Goal: Task Accomplishment & Management: Manage account settings

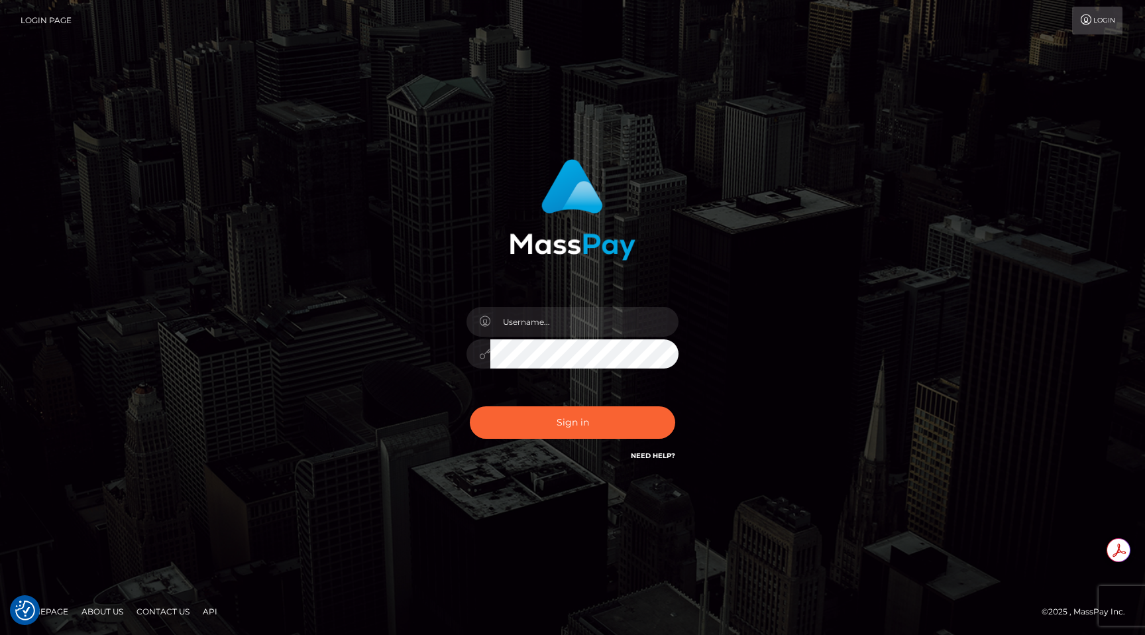
type input "egblue"
click at [549, 421] on button "Sign in" at bounding box center [572, 422] width 205 height 32
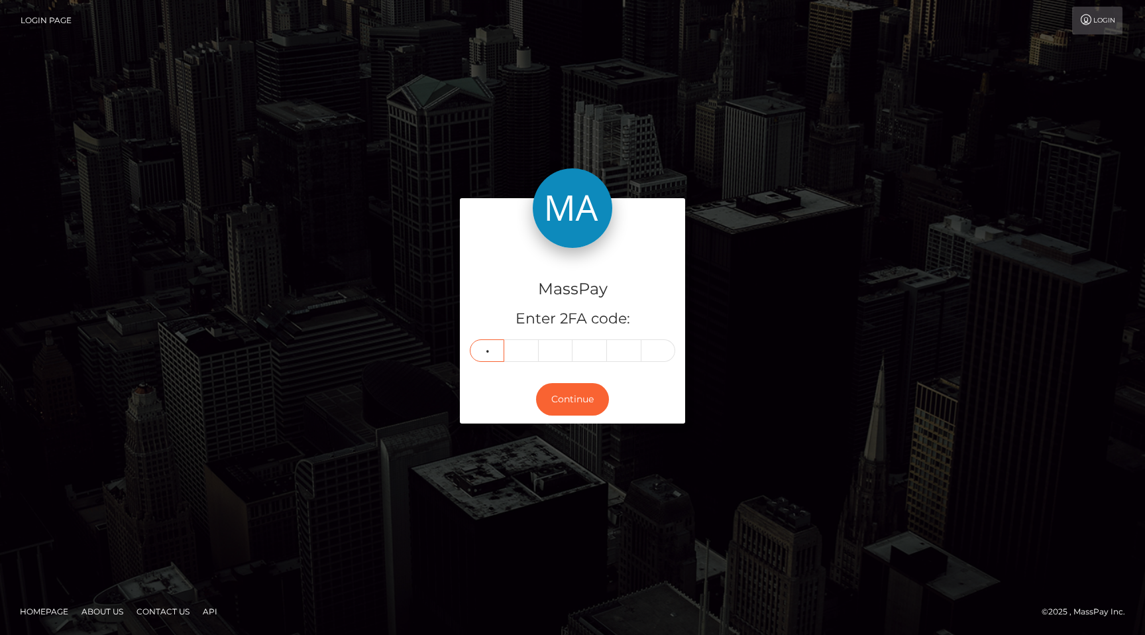
type input "7"
type input "6"
type input "2"
type input "8"
type input "2"
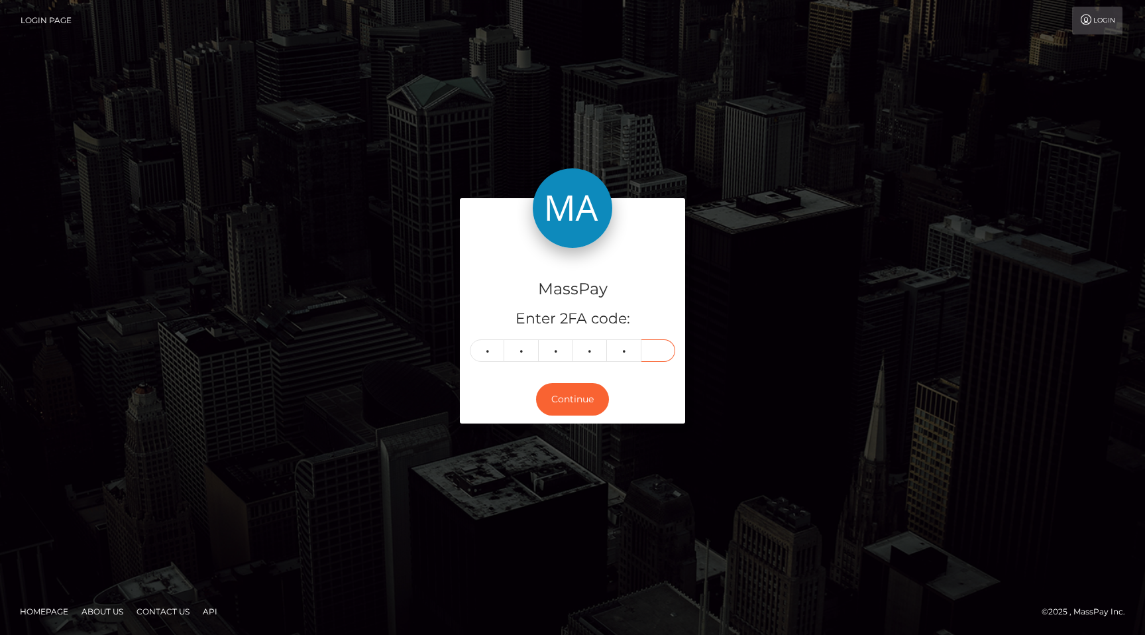
type input "4"
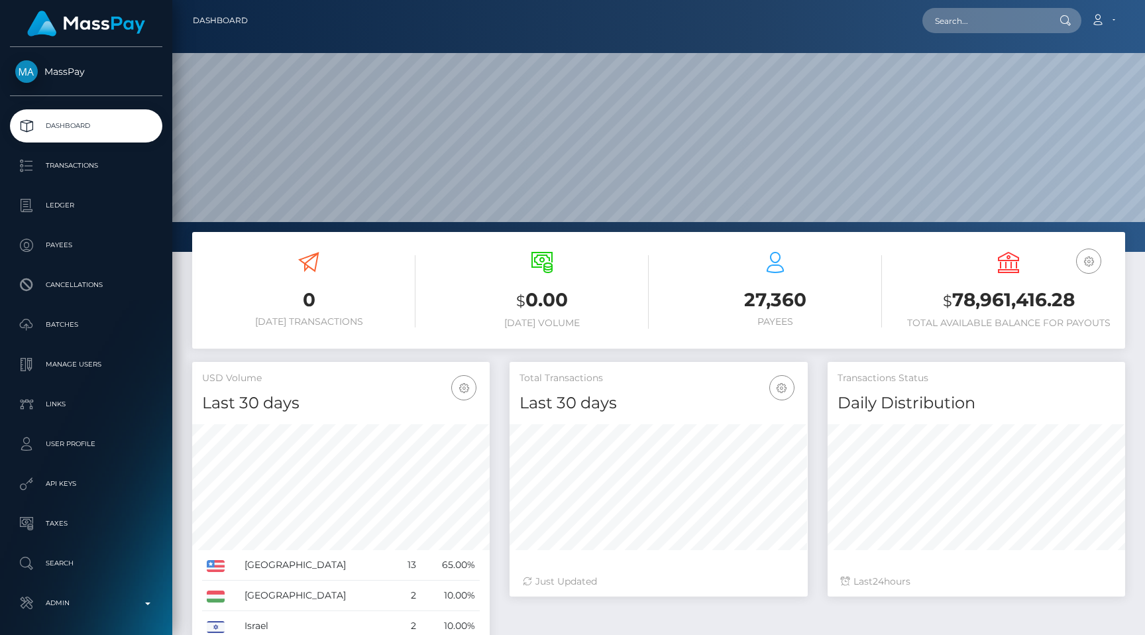
scroll to position [235, 298]
click at [982, 20] on input "text" at bounding box center [984, 20] width 125 height 25
paste input "2df9874a-7950-11f0-9703-0266f44cc279"
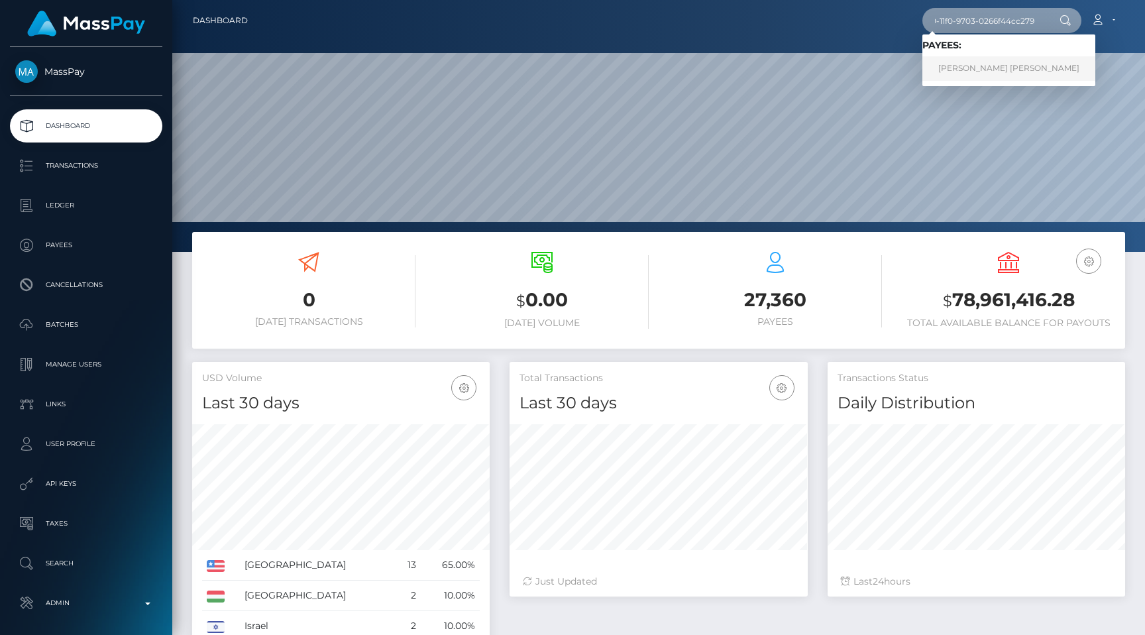
type input "2df9874a-7950-11f0-9703-0266f44cc279"
click at [978, 58] on link "AHMED MOHAMED GHADDAH" at bounding box center [1008, 68] width 173 height 25
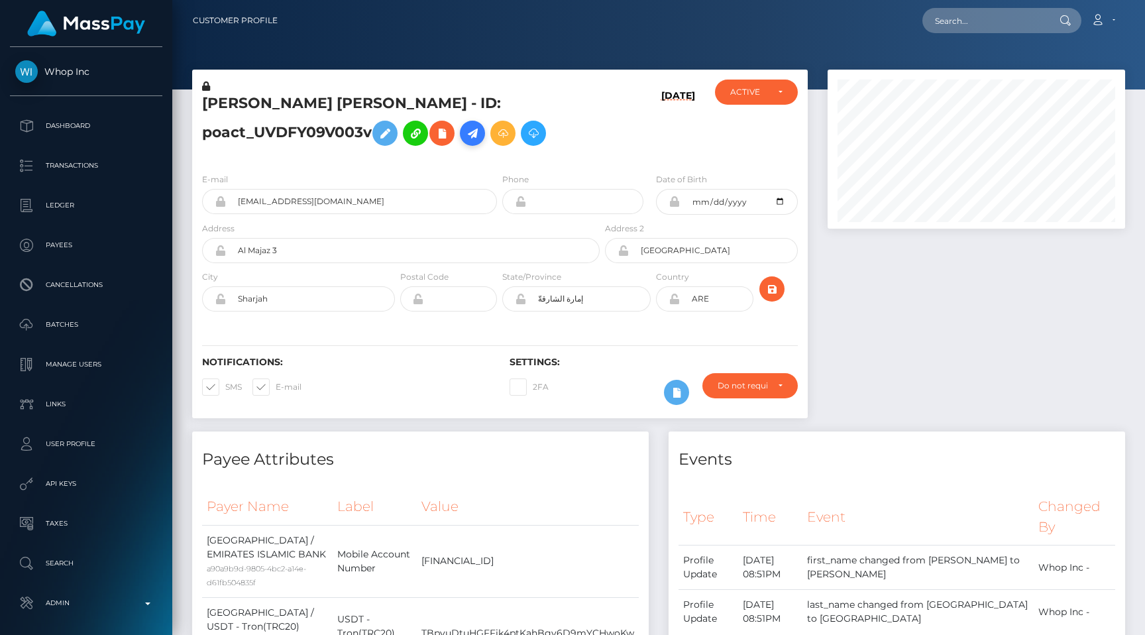
click at [478, 128] on icon at bounding box center [473, 133] width 16 height 17
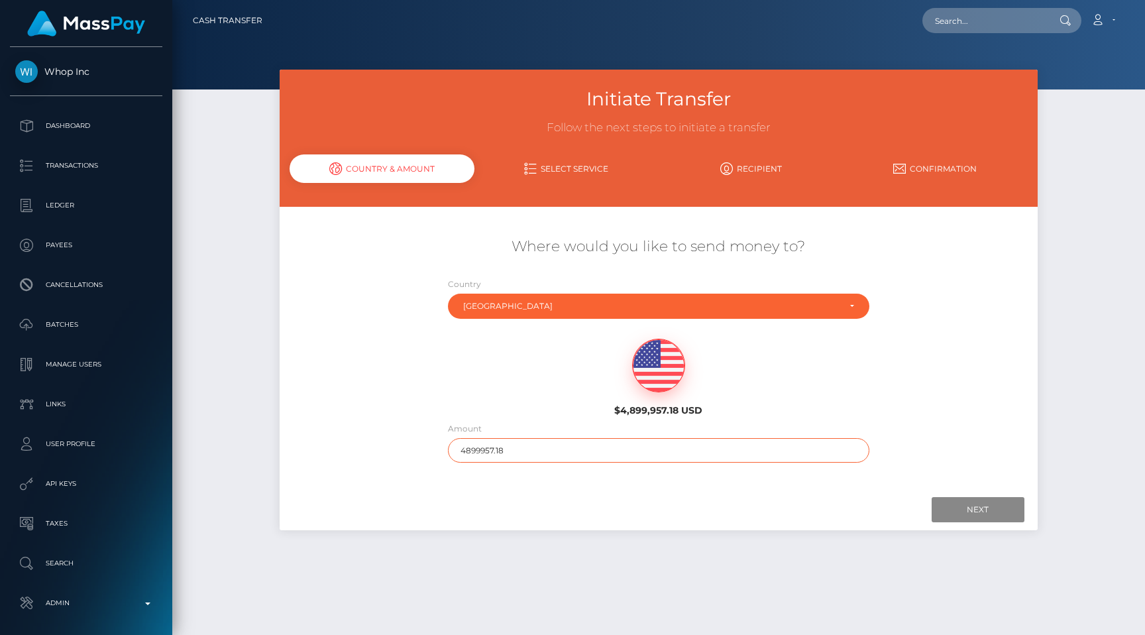
click at [589, 448] on input "4899957.18" at bounding box center [659, 450] width 422 height 25
type input "500"
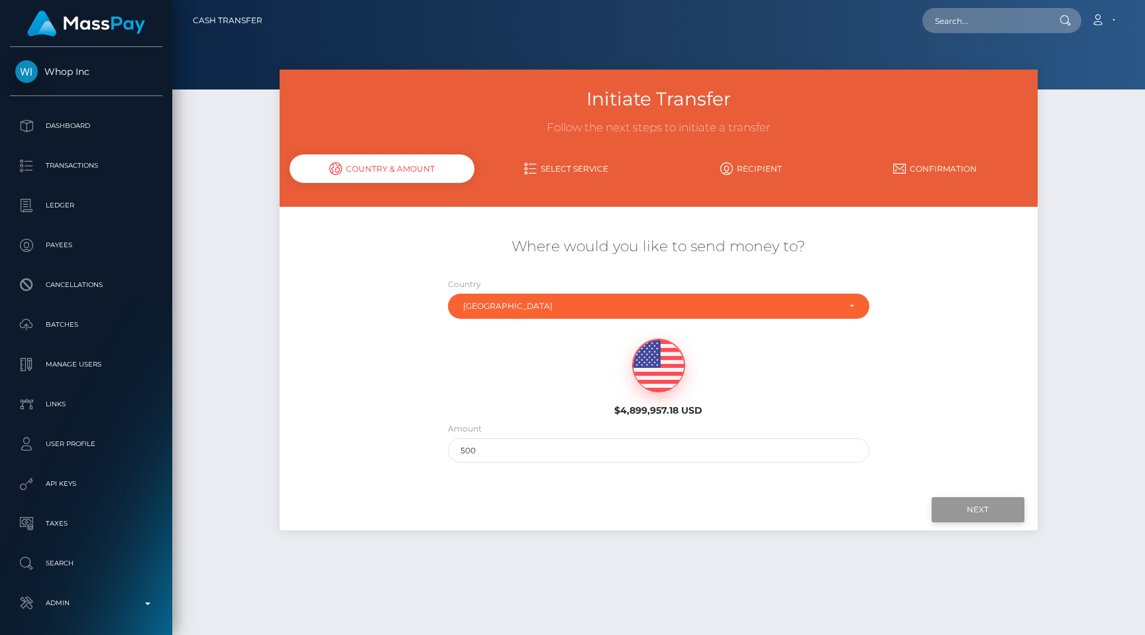
click at [958, 512] on input "Next" at bounding box center [978, 509] width 93 height 25
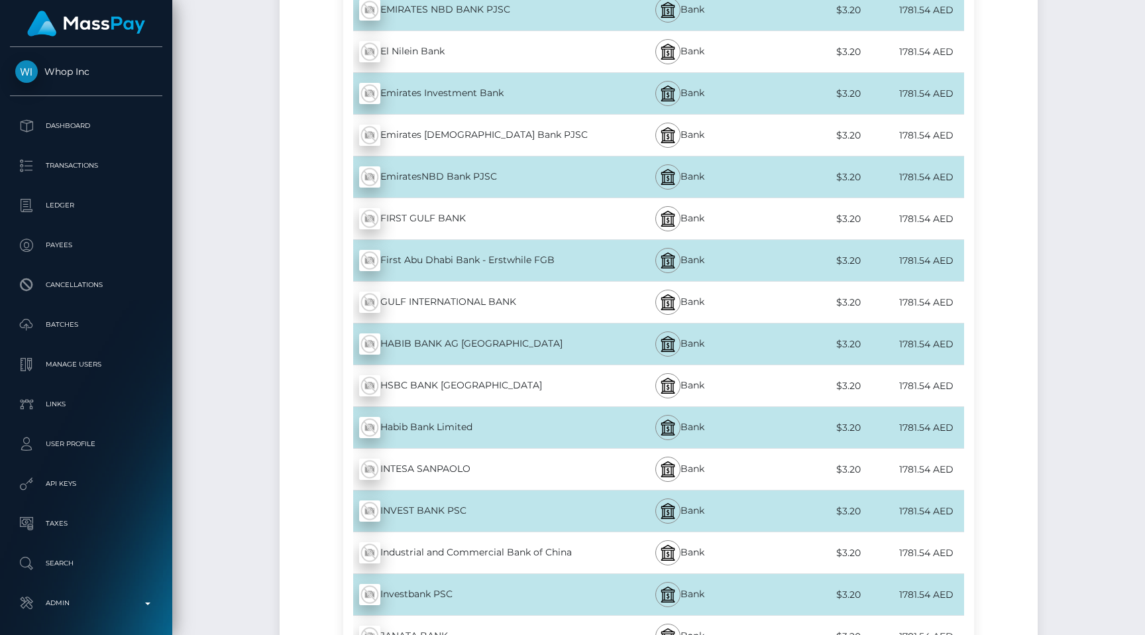
scroll to position [1543, 0]
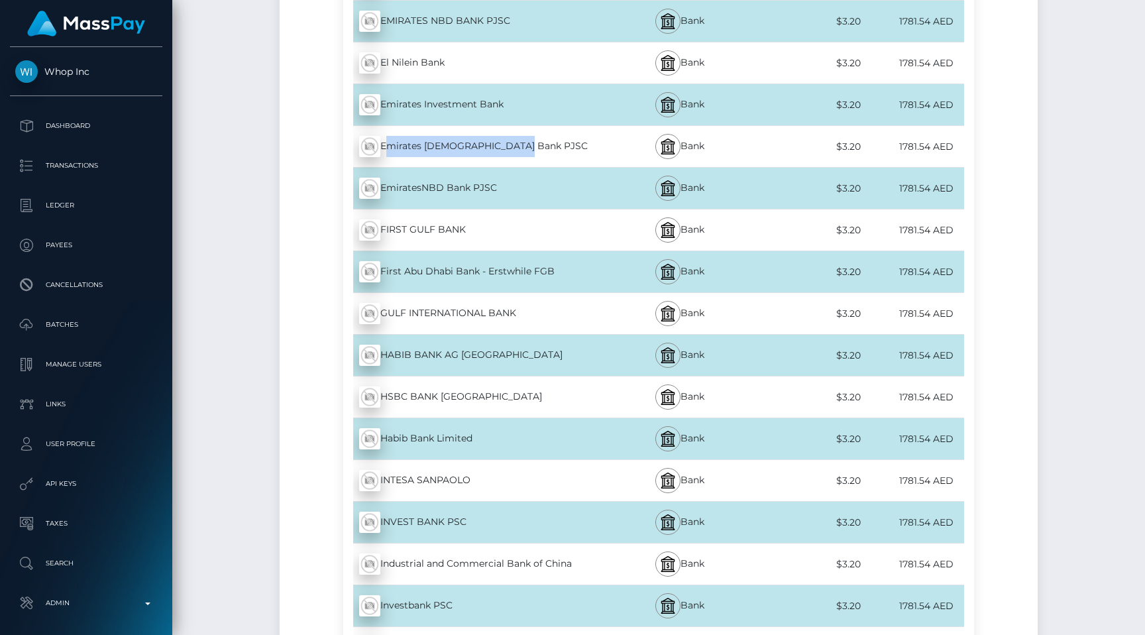
drag, startPoint x: 528, startPoint y: 143, endPoint x: 382, endPoint y: 143, distance: 145.1
click at [382, 143] on div "Emirates Islamic Bank PJSC - AED" at bounding box center [472, 146] width 259 height 37
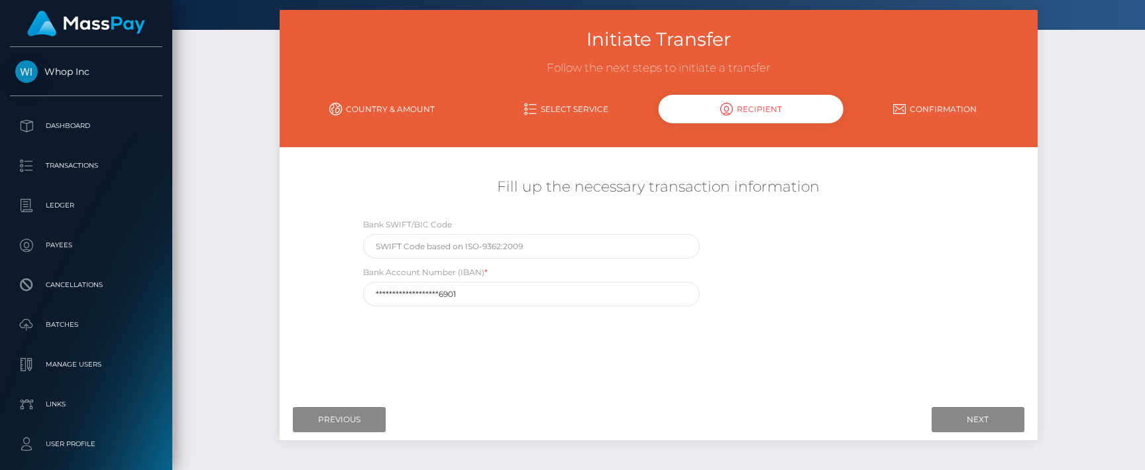
scroll to position [109, 0]
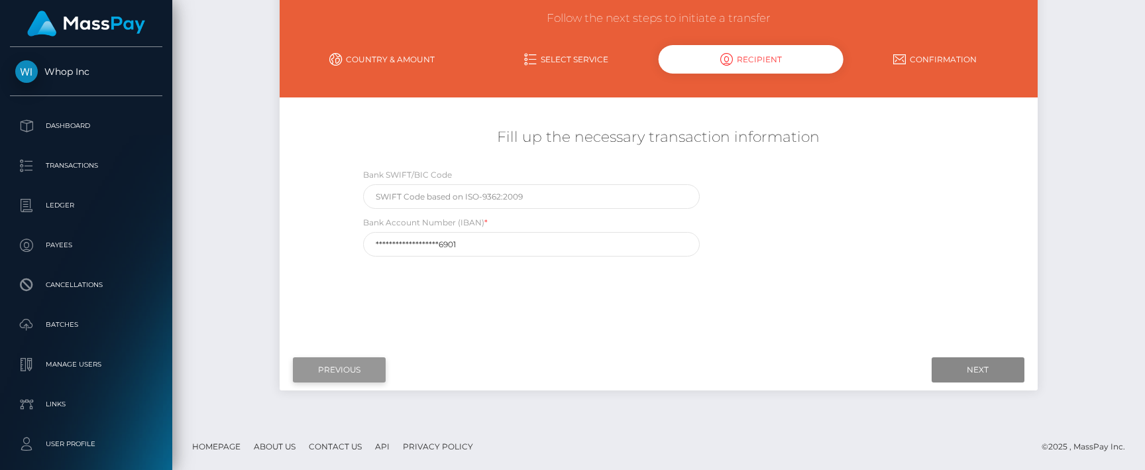
click at [357, 372] on input "Previous" at bounding box center [339, 369] width 93 height 25
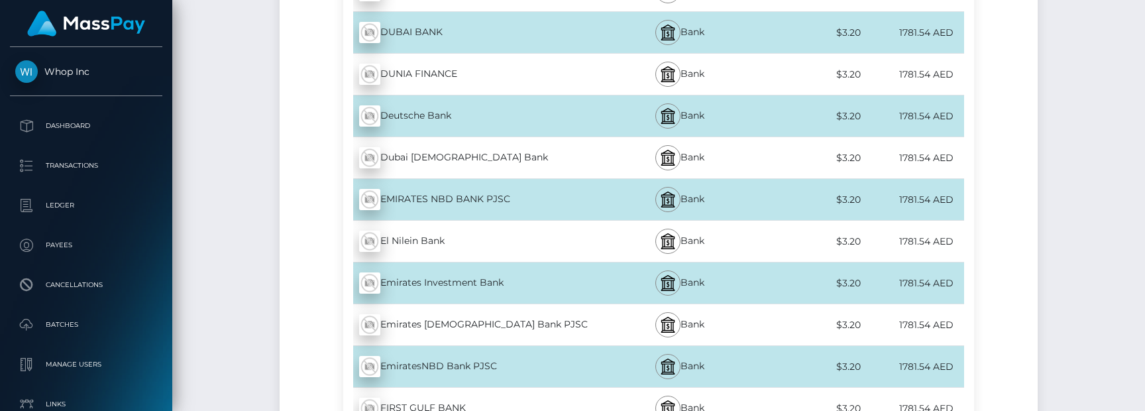
scroll to position [1370, 0]
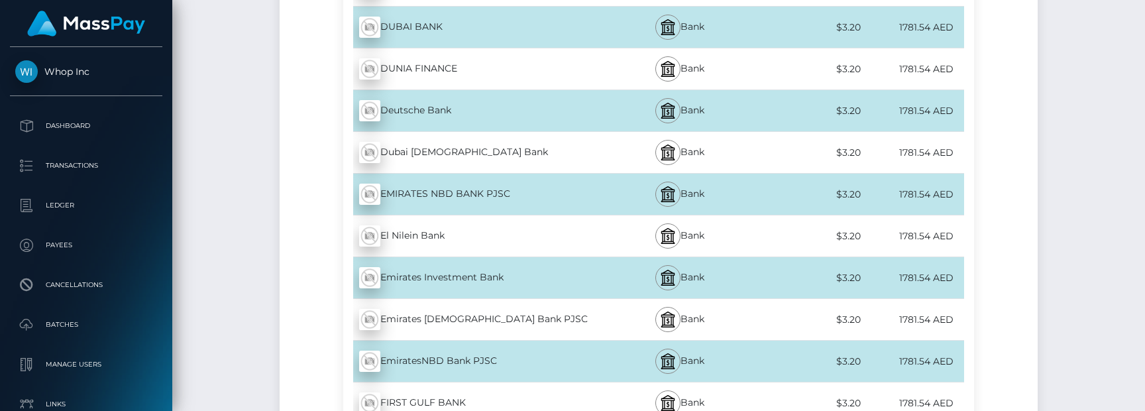
click at [453, 315] on div "Emirates Islamic Bank PJSC - AED" at bounding box center [472, 319] width 259 height 37
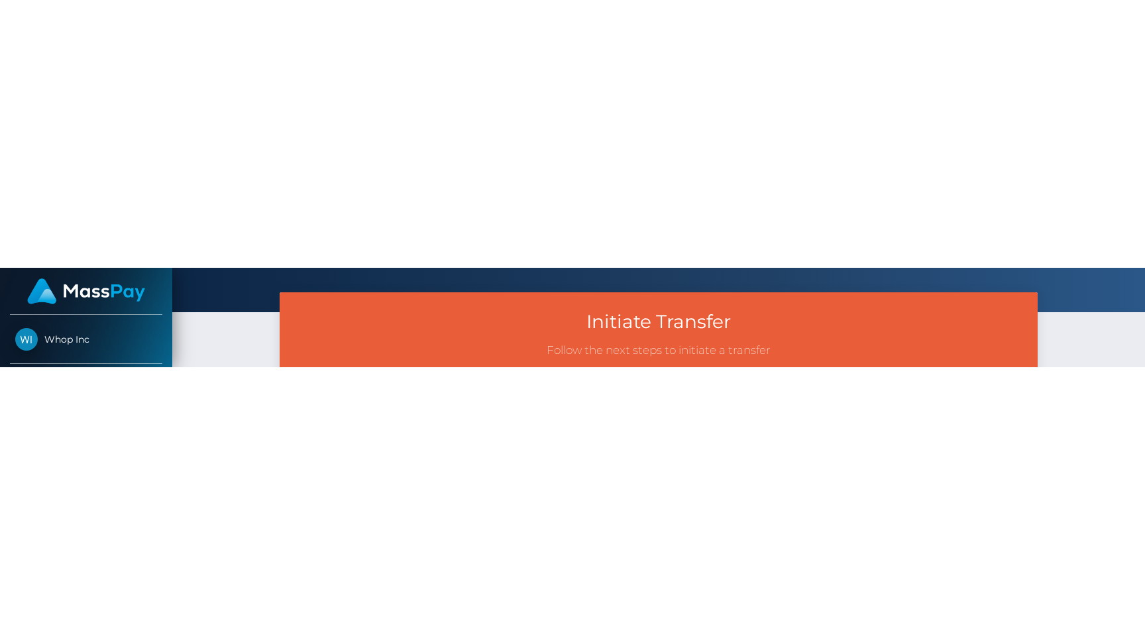
scroll to position [0, 0]
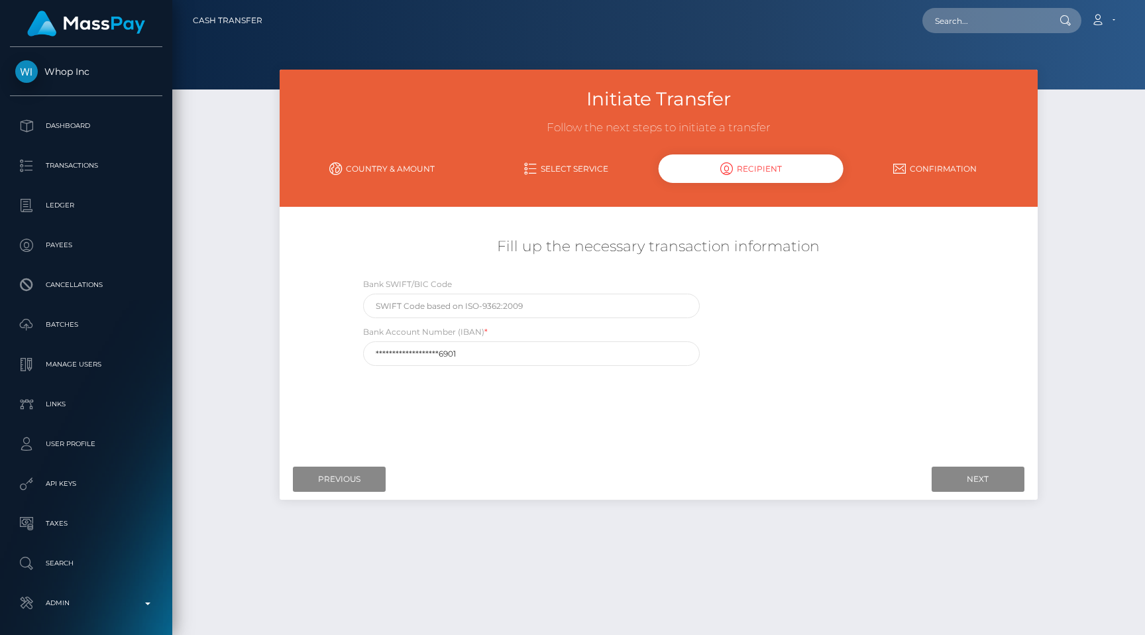
click at [1014, 231] on div "Fill up the necessary transaction information" at bounding box center [658, 253] width 757 height 47
click at [976, 23] on input "text" at bounding box center [984, 20] width 125 height 25
paste input "2df9874a-7950-11f0-9703-0266f44cc279"
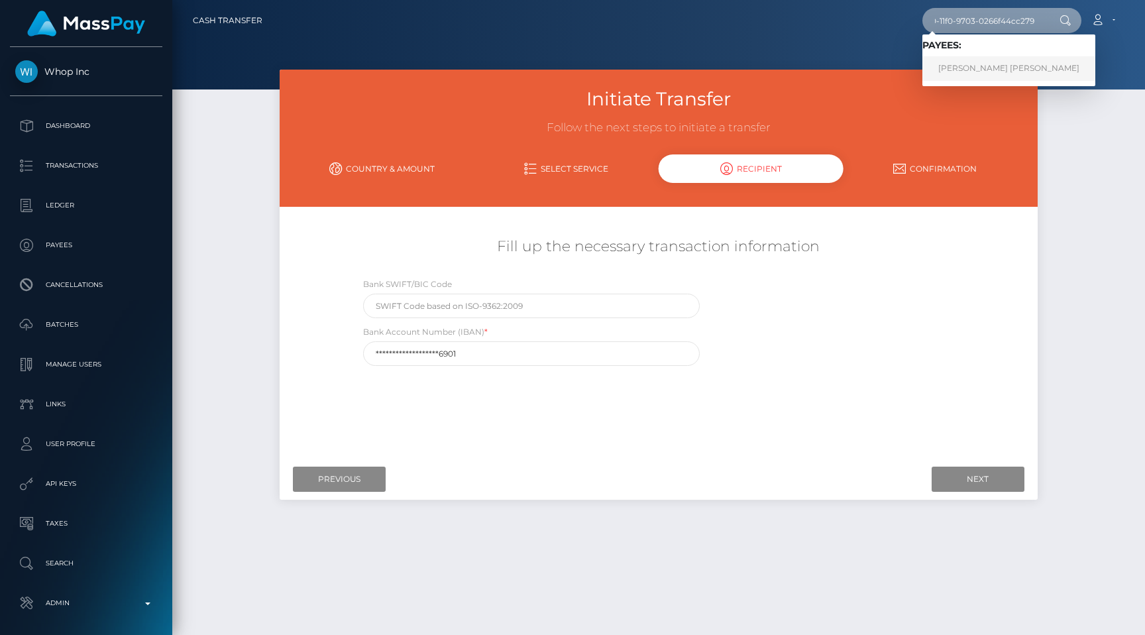
type input "2df9874a-7950-11f0-9703-0266f44cc279"
click at [987, 67] on link "AHMED MOHAMED GHADDAH" at bounding box center [1008, 68] width 173 height 25
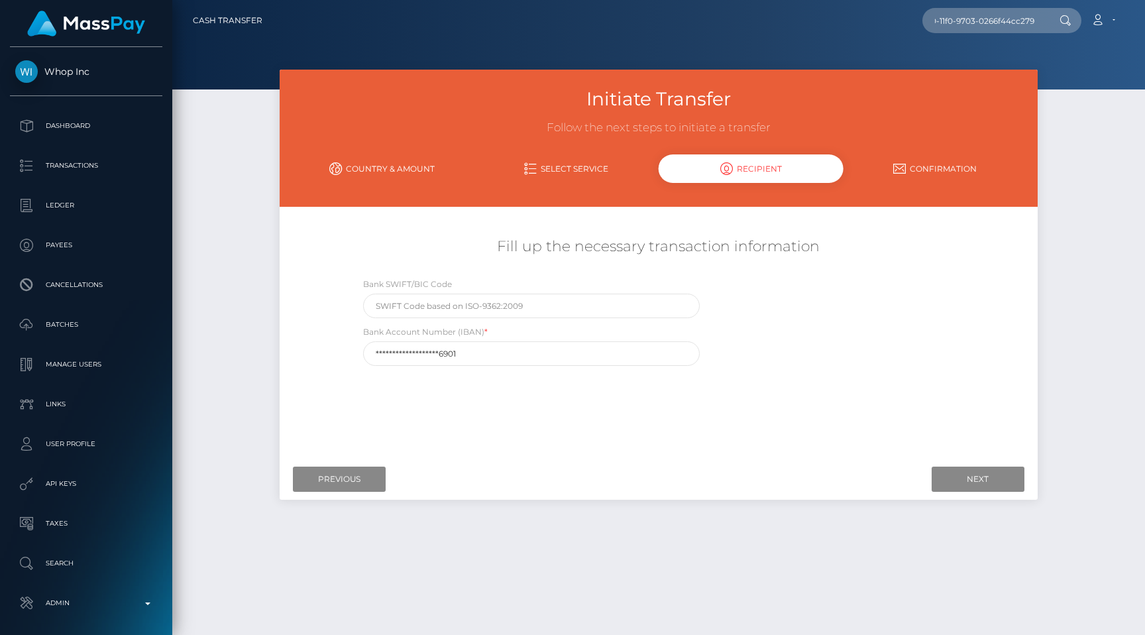
scroll to position [0, 0]
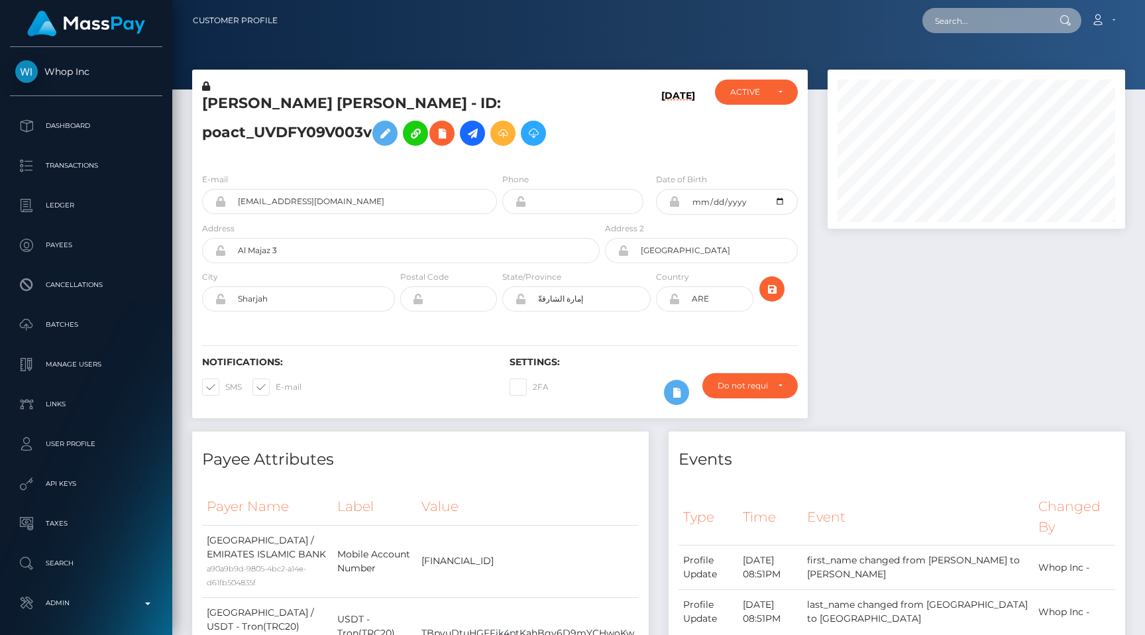
click at [990, 16] on input "text" at bounding box center [984, 20] width 125 height 25
paste input "biz_Nf47qYlBspzghc"
type input "biz_Nf47qYlBspzghc"
click at [858, 310] on div at bounding box center [976, 251] width 317 height 362
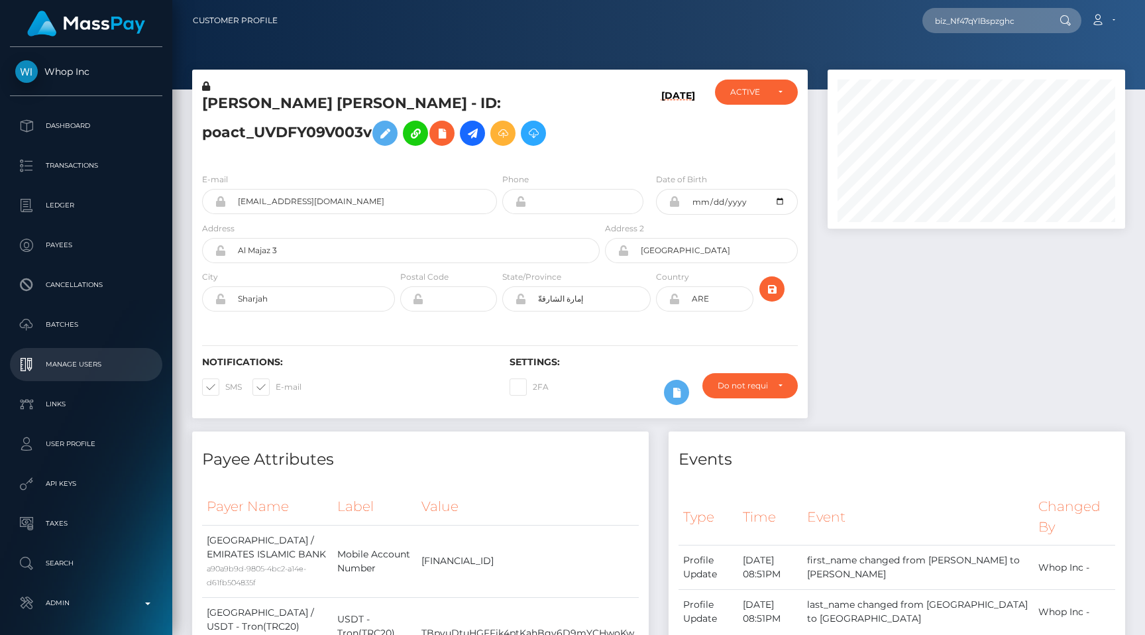
scroll to position [54, 0]
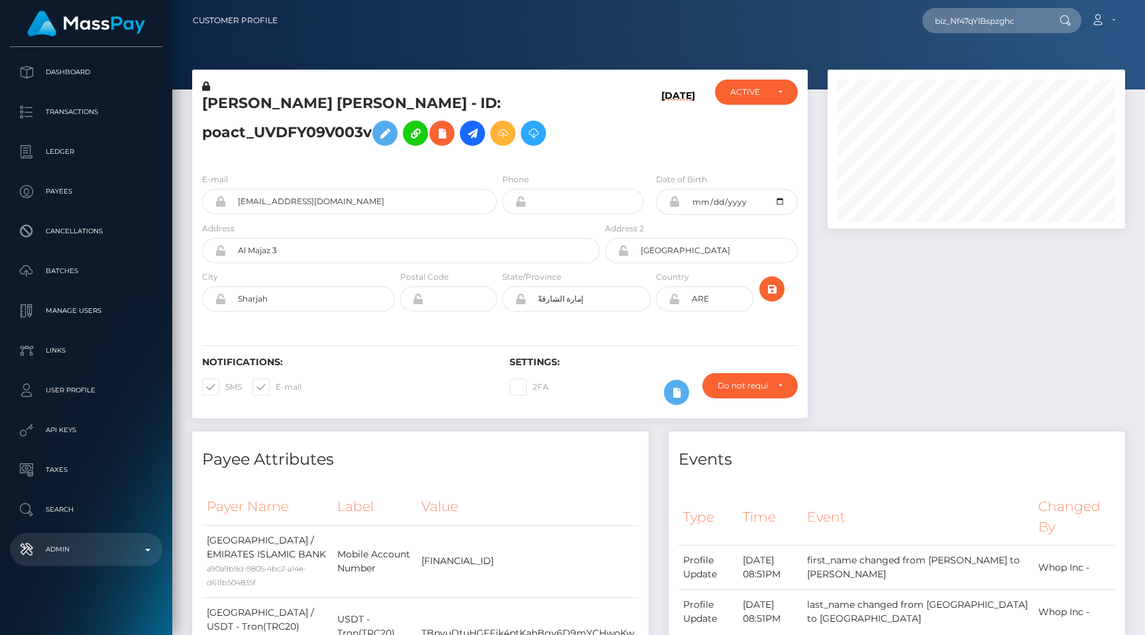
click at [78, 546] on p "Admin" at bounding box center [86, 549] width 142 height 20
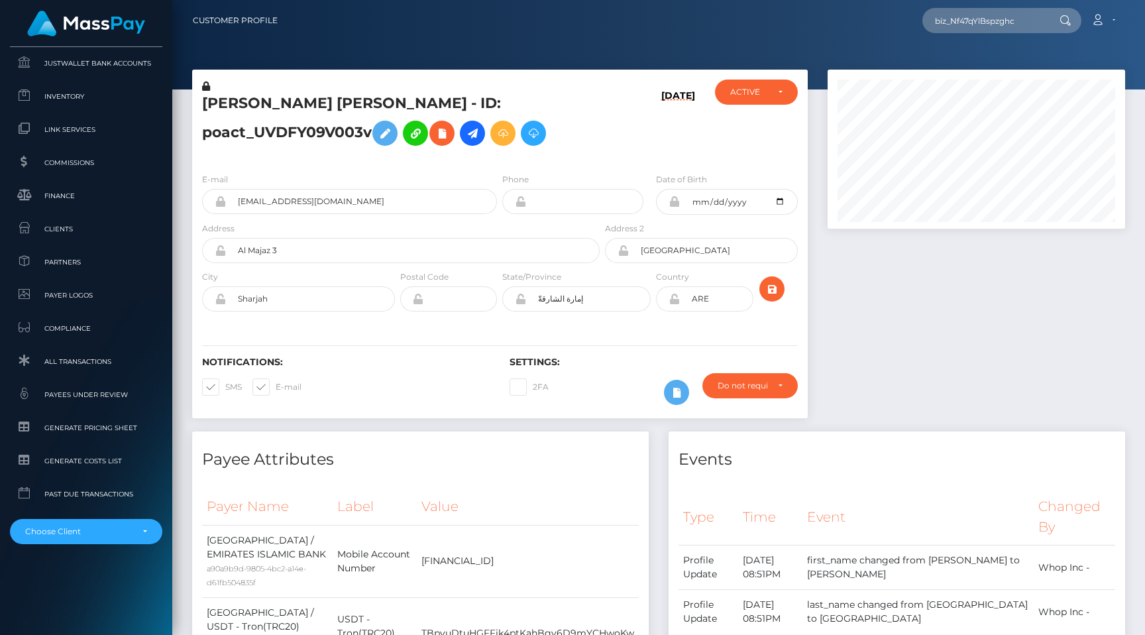
scroll to position [794, 0]
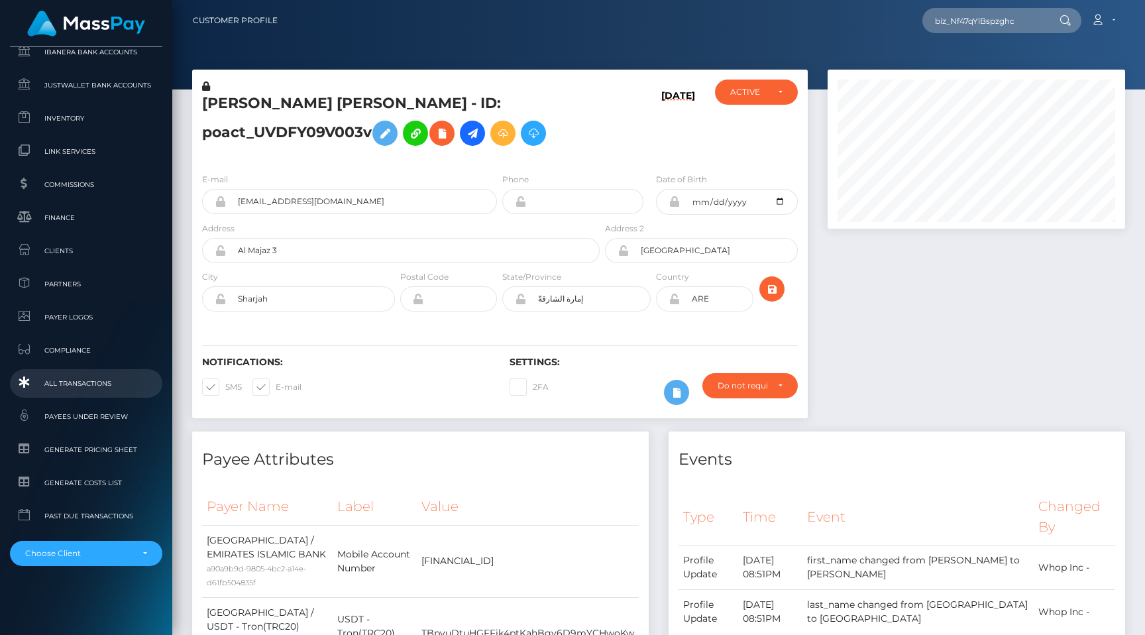
click at [93, 392] on link "All Transactions" at bounding box center [86, 383] width 152 height 28
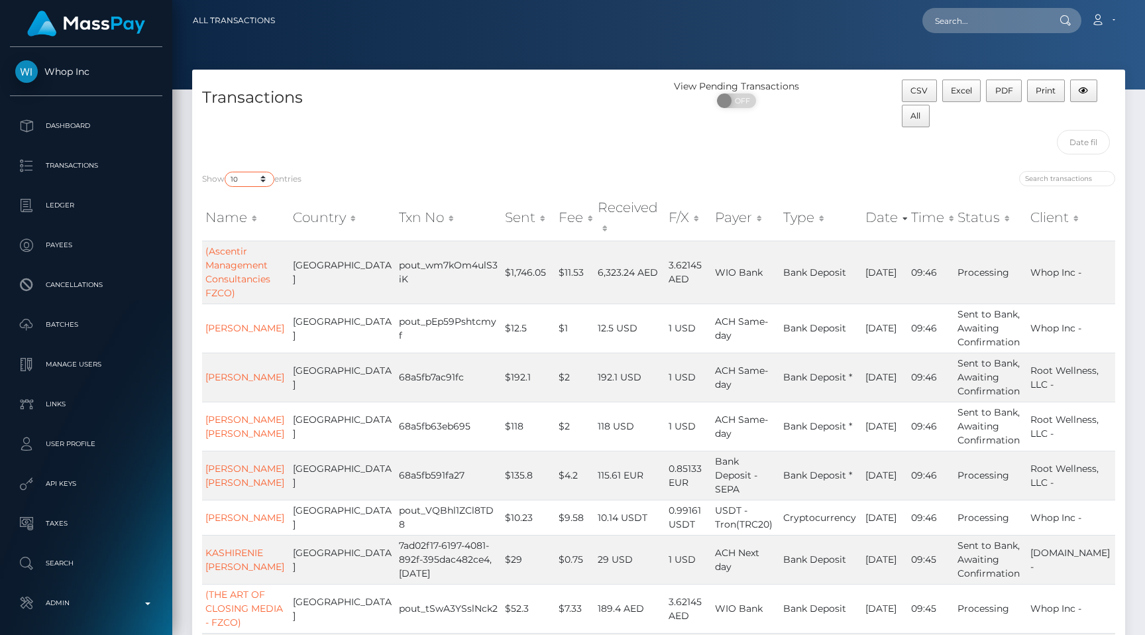
click at [248, 176] on select "10 25 50 100 250 500 1,000 3,500 All" at bounding box center [250, 179] width 50 height 15
select select "250"
click at [407, 136] on div "Transactions" at bounding box center [425, 121] width 467 height 82
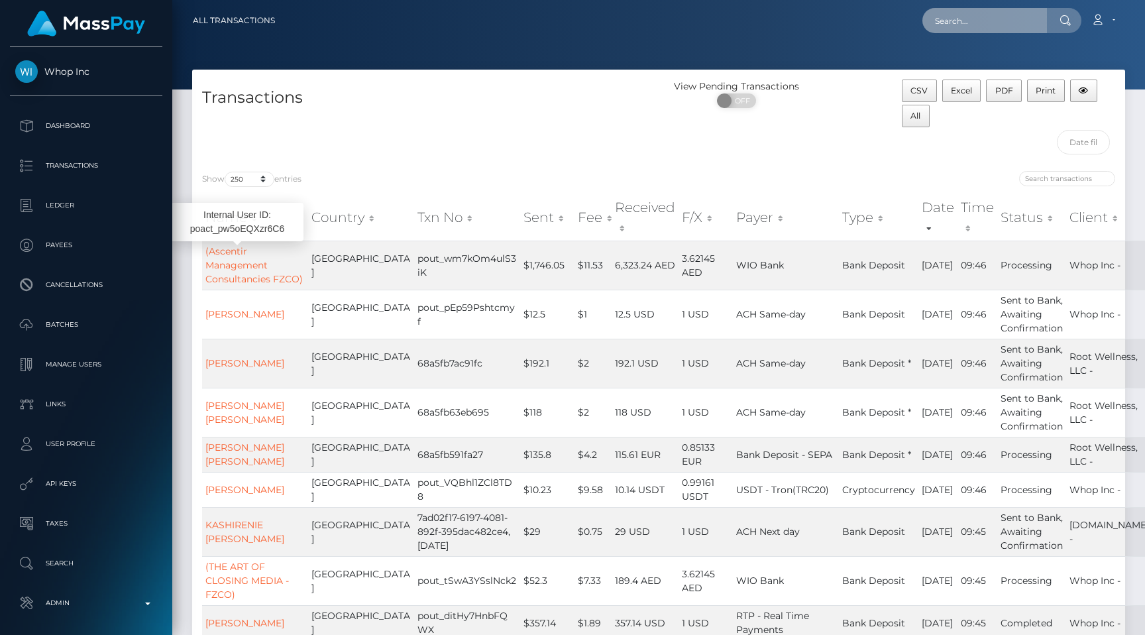
click at [1008, 18] on input "text" at bounding box center [984, 20] width 125 height 25
paste input "pout_CqwjqnWVePlwl"
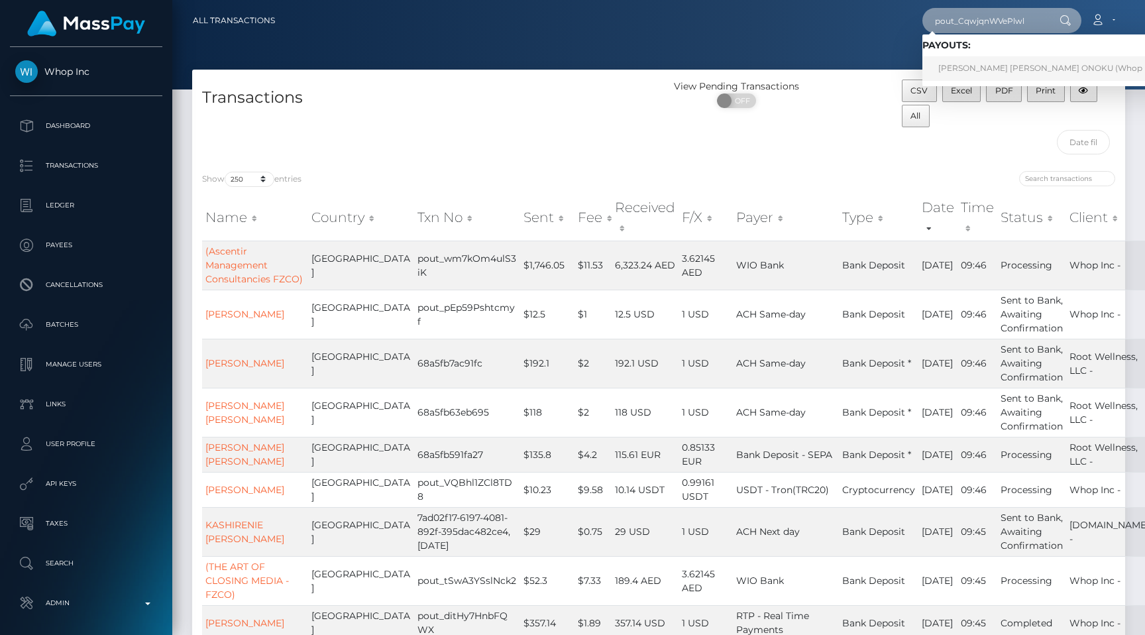
type input "pout_CqwjqnWVePlwl"
click at [999, 59] on link "ANNA CLARA ONOKU (Whop Inc - )" at bounding box center [1052, 68] width 260 height 25
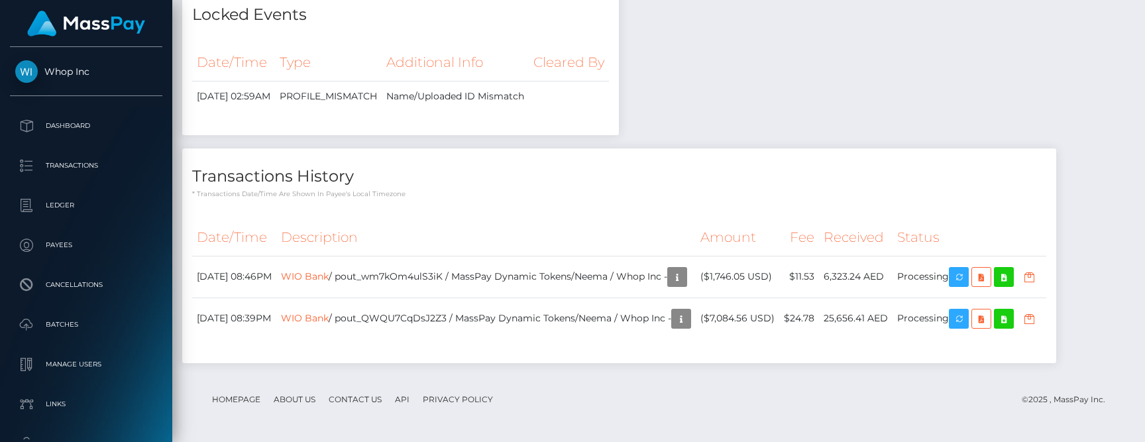
scroll to position [1449, 0]
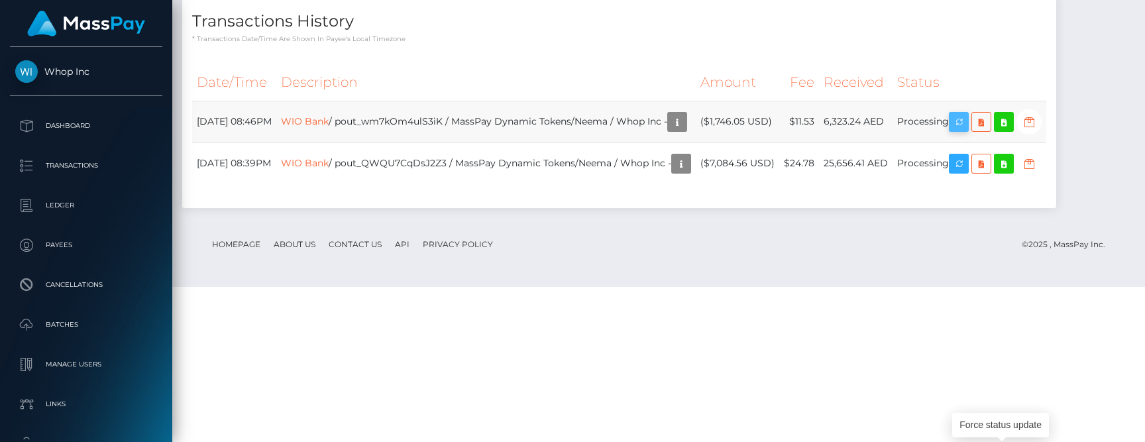
click at [967, 131] on icon "button" at bounding box center [959, 122] width 16 height 17
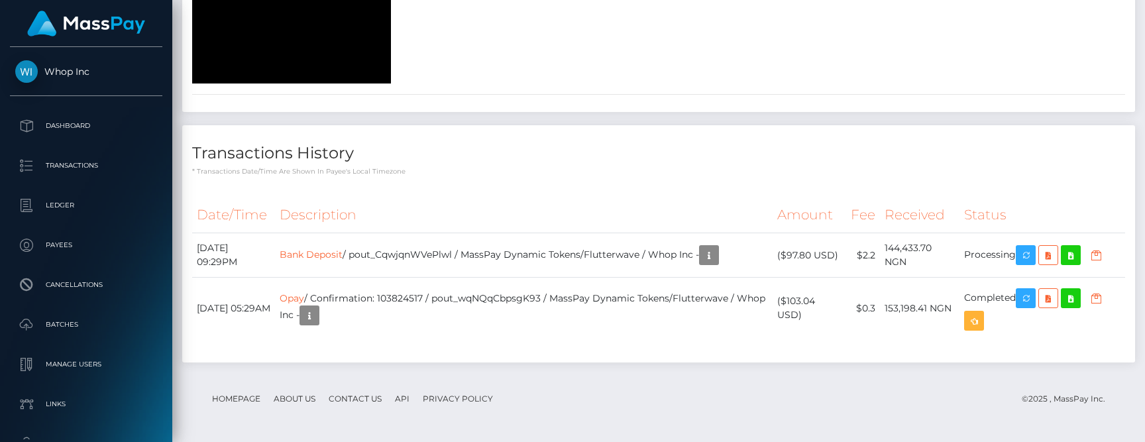
scroll to position [6931, 0]
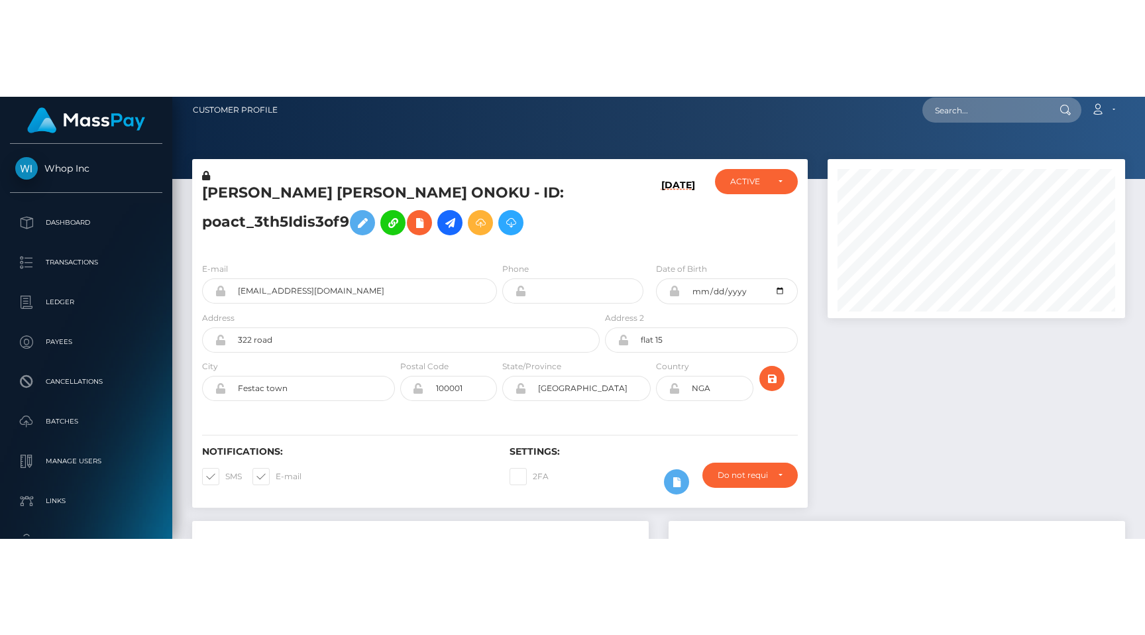
scroll to position [0, 0]
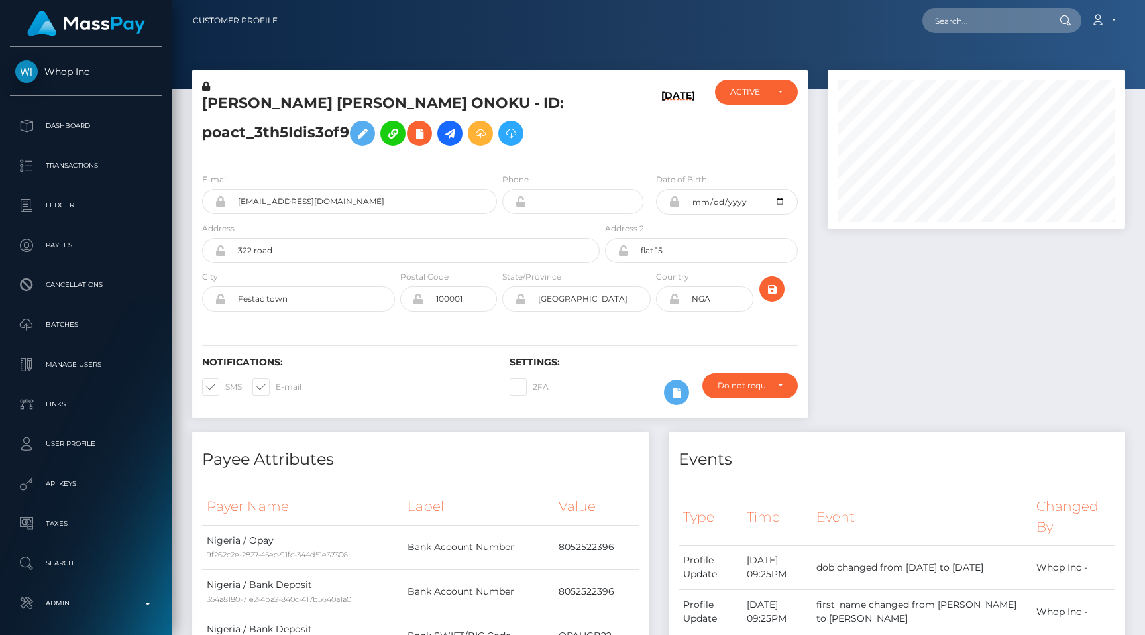
click at [1006, 419] on div at bounding box center [976, 251] width 317 height 362
click at [1007, 21] on input "text" at bounding box center [984, 20] width 125 height 25
paste input "pout_GNmAtJaJm0otf"
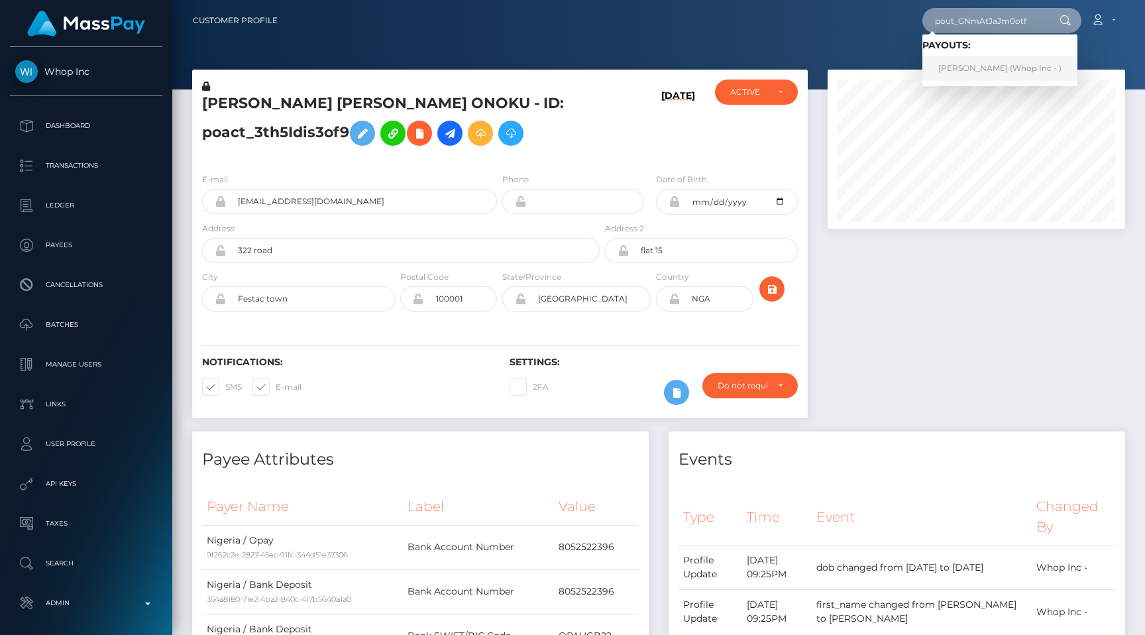
type input "pout_GNmAtJaJm0otf"
click at [987, 74] on link "SHOLA ALAO (Whop Inc - )" at bounding box center [999, 68] width 155 height 25
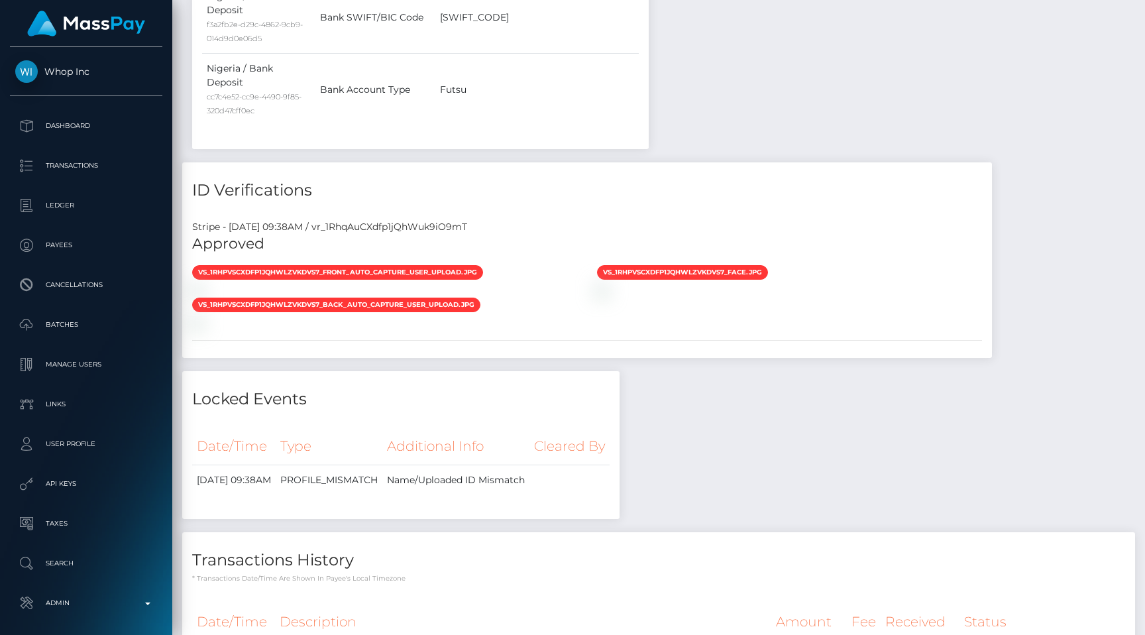
scroll to position [748, 0]
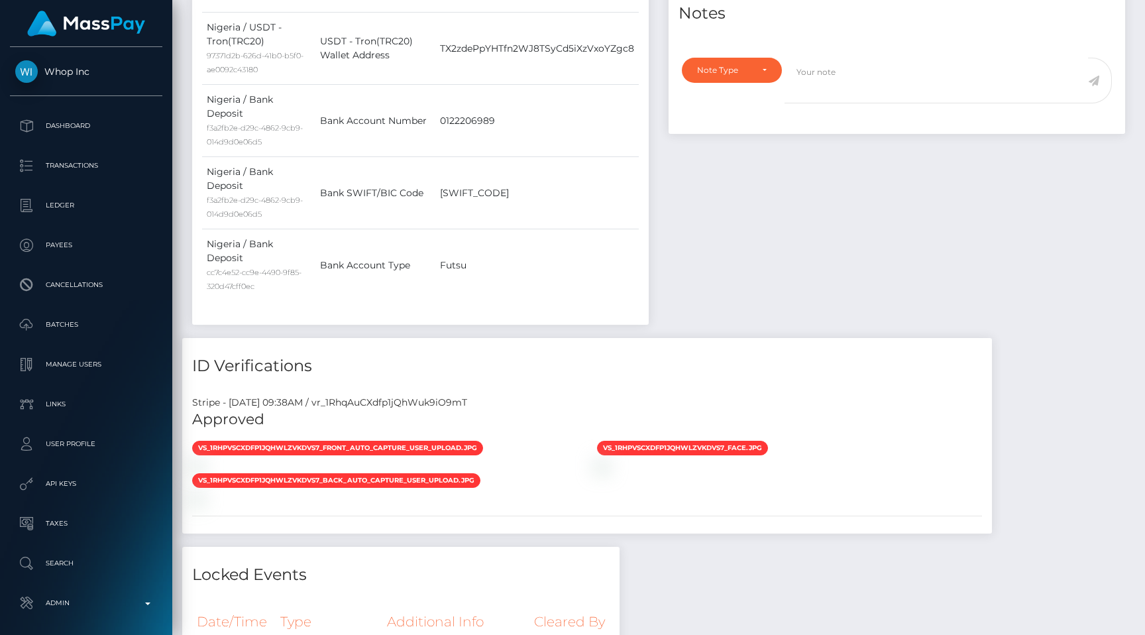
click at [395, 396] on div "Stripe - [DATE] 09:38AM / vr_1RhqAuCXdfp1jQhWuk9iO9mT" at bounding box center [587, 403] width 810 height 14
click at [395, 396] on div "Stripe - July 24, 2025 09:38AM / vr_1RhqAuCXdfp1jQhWuk9iO9mT" at bounding box center [587, 403] width 810 height 14
copy div "vr_1RhqAuCXdfp1jQhWuk9iO9mT"
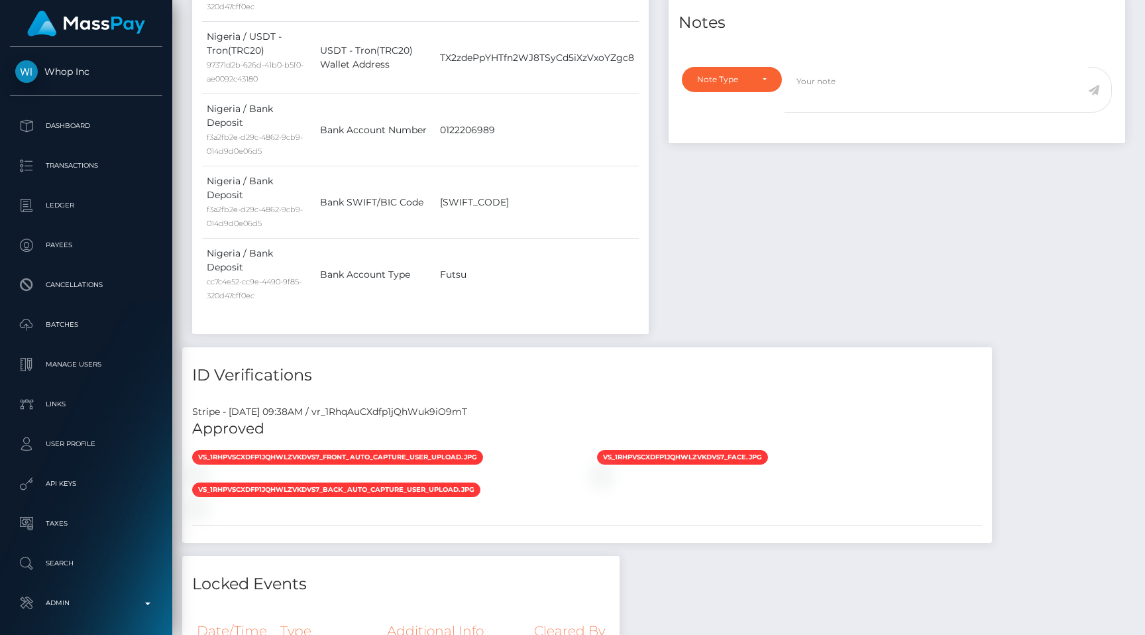
scroll to position [159, 298]
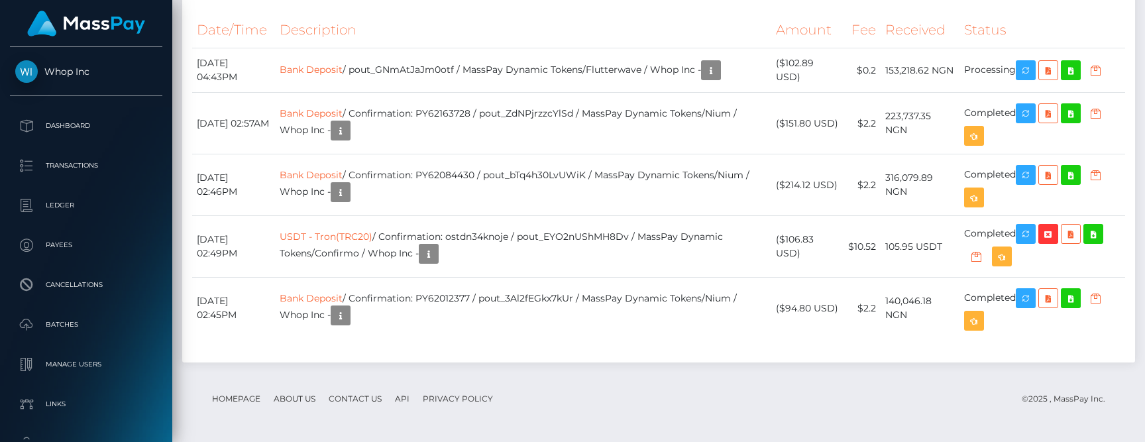
scroll to position [1641, 0]
click at [1025, 79] on icon "button" at bounding box center [1026, 70] width 16 height 17
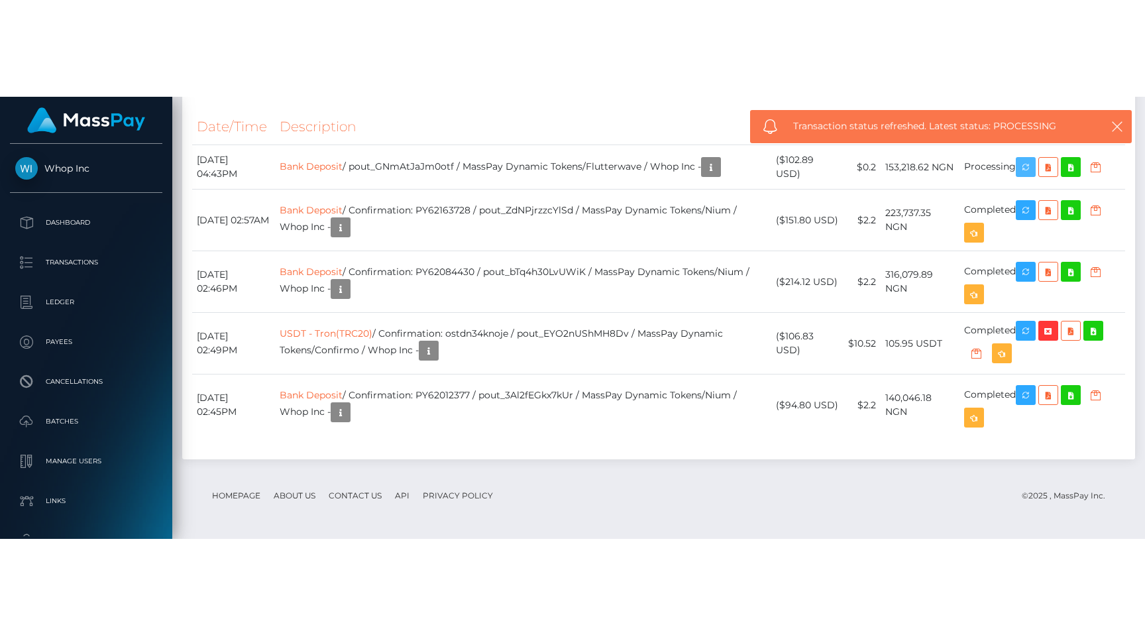
scroll to position [1632, 0]
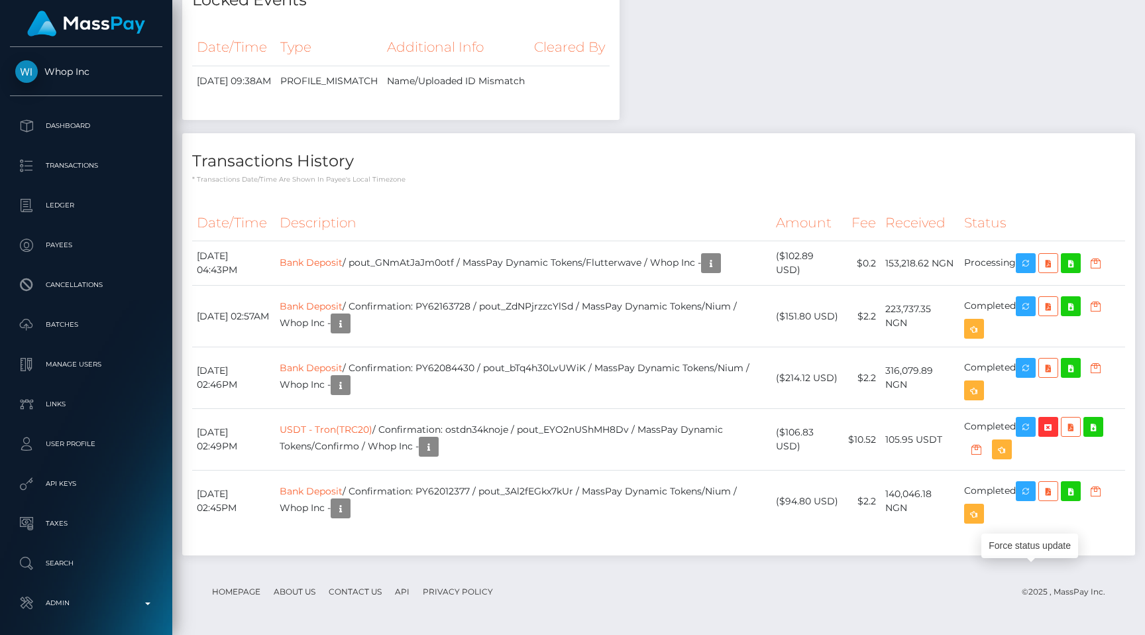
click at [760, 150] on h4 "Transactions History" at bounding box center [658, 161] width 933 height 23
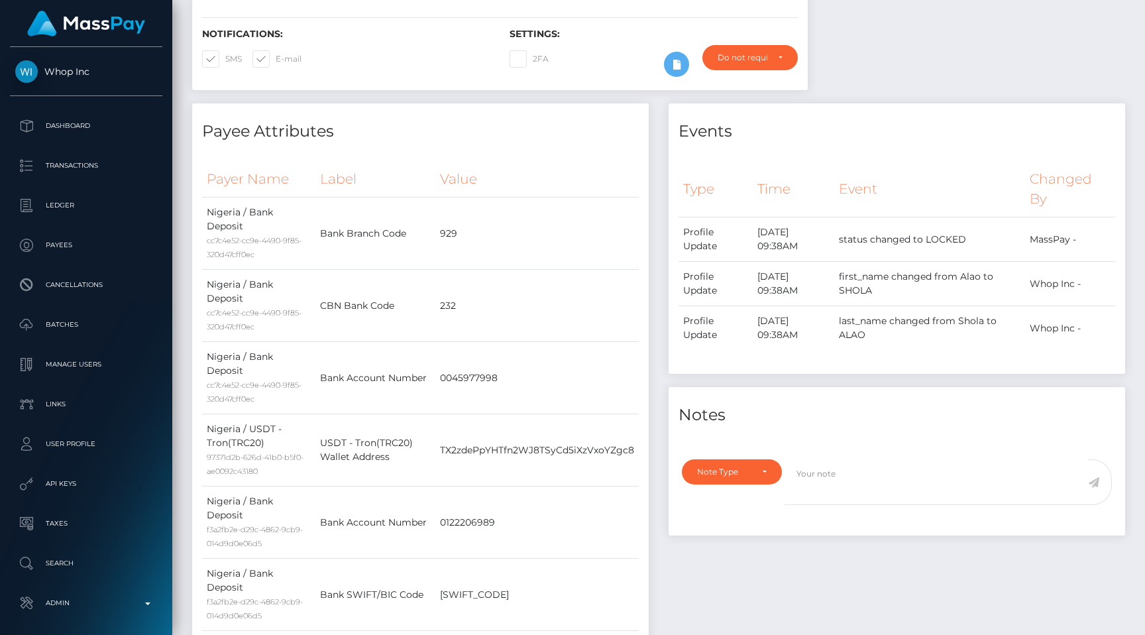
scroll to position [389, 0]
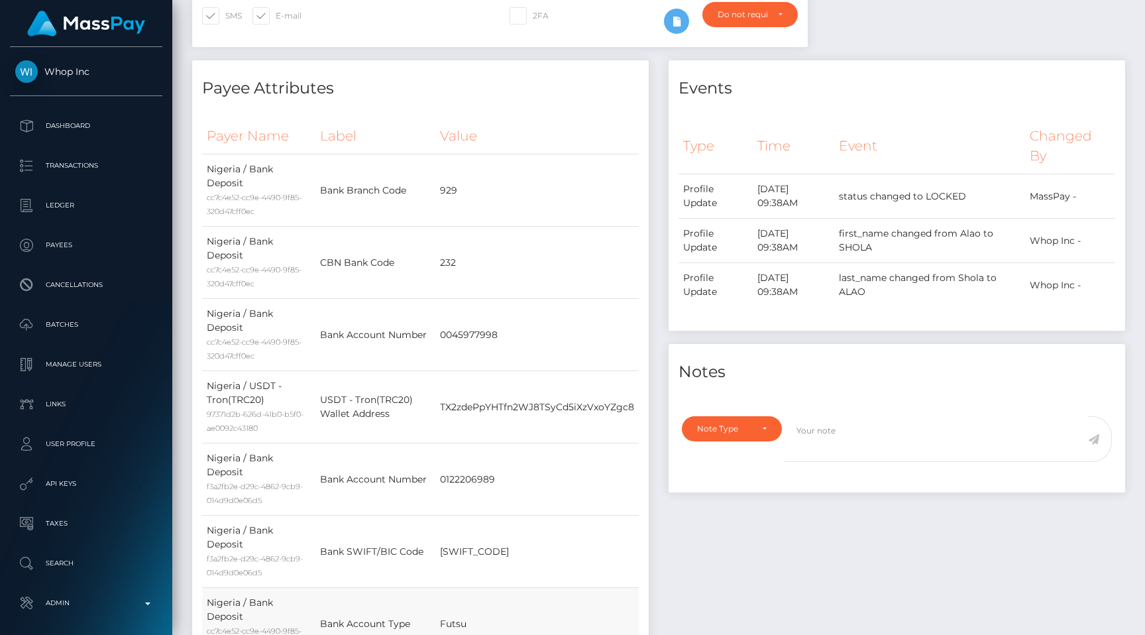
click at [457, 588] on td "Futsu" at bounding box center [536, 624] width 203 height 72
copy td "Futsu"
click at [662, 268] on div "Events Type Time Event Changed By" at bounding box center [897, 378] width 476 height 636
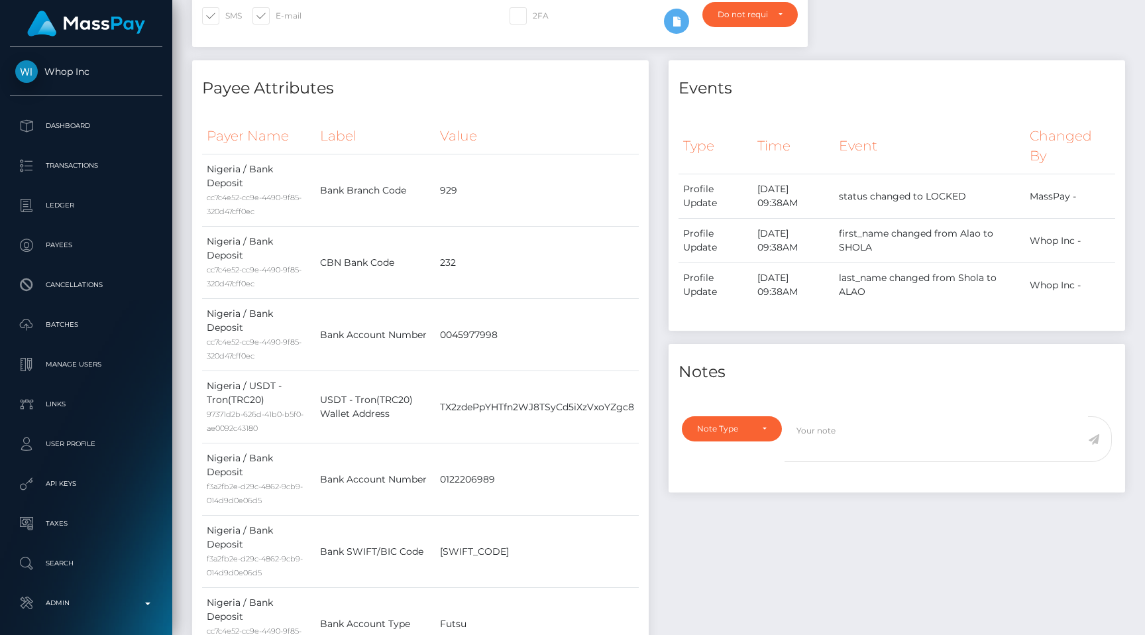
click at [662, 268] on div "Events Type Time Event Changed By" at bounding box center [897, 378] width 476 height 636
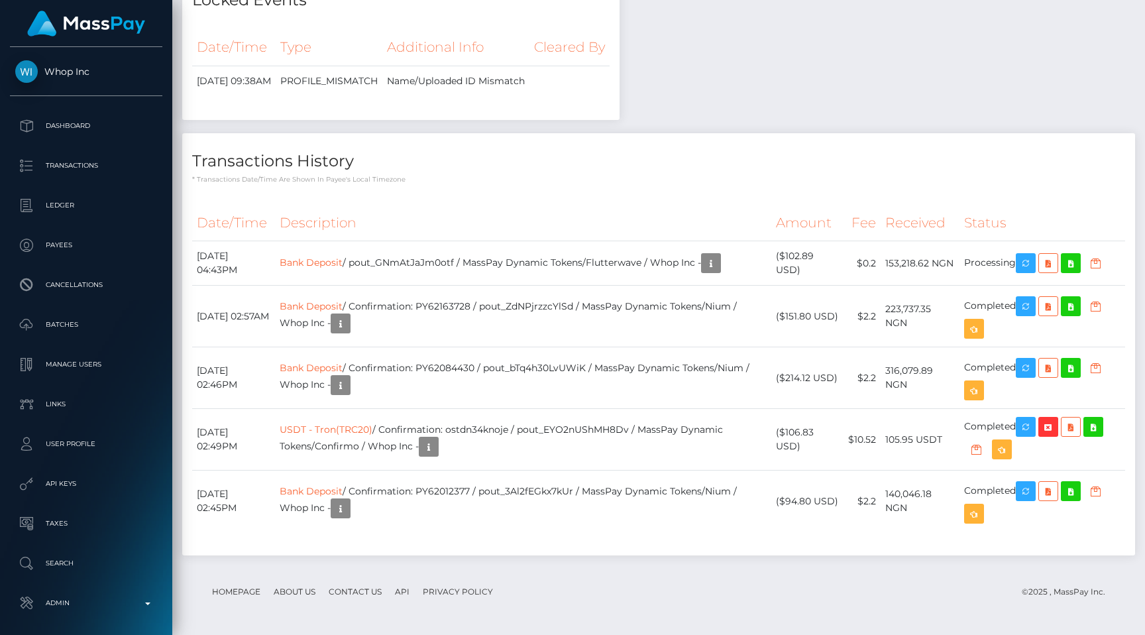
scroll to position [1632, 0]
click at [74, 599] on p "Admin" at bounding box center [86, 603] width 142 height 20
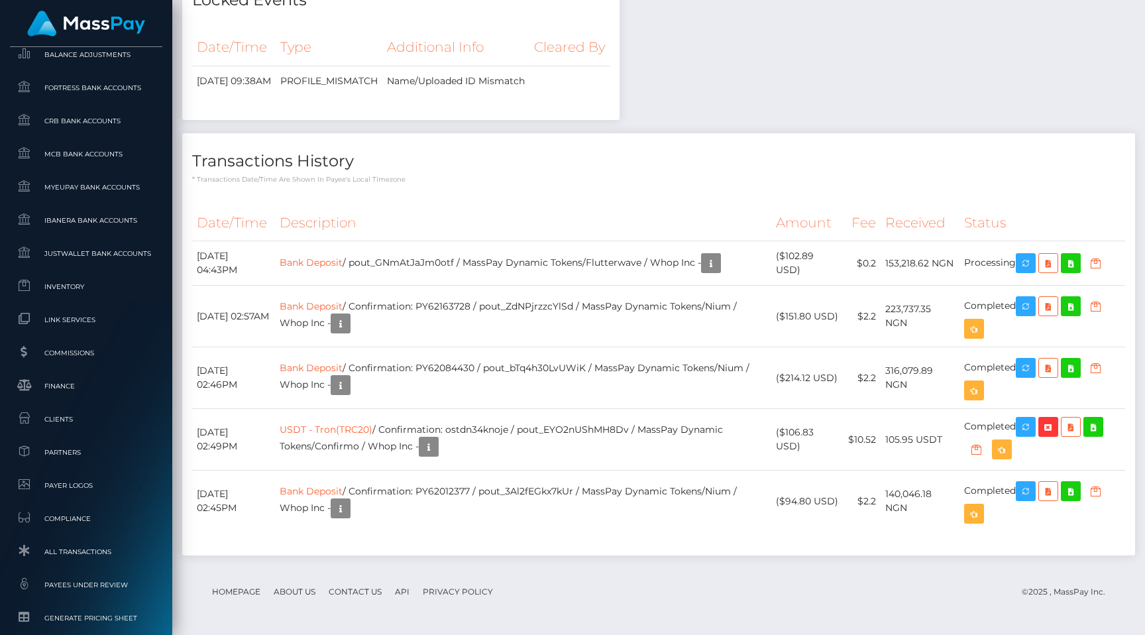
scroll to position [794, 0]
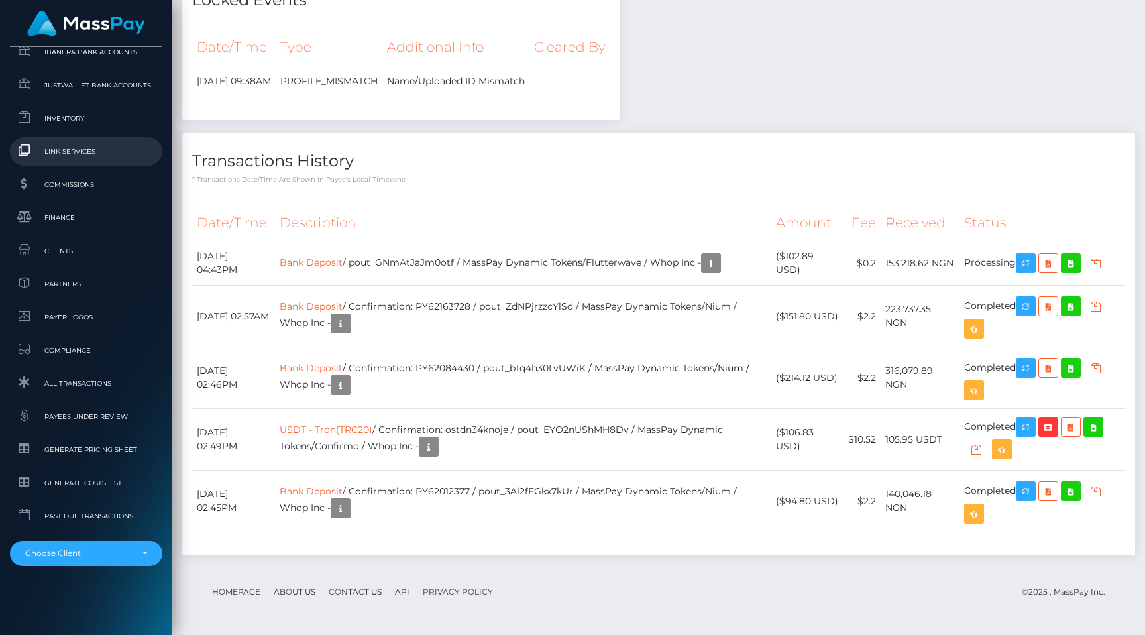
click at [76, 141] on link "Link Services" at bounding box center [86, 151] width 152 height 28
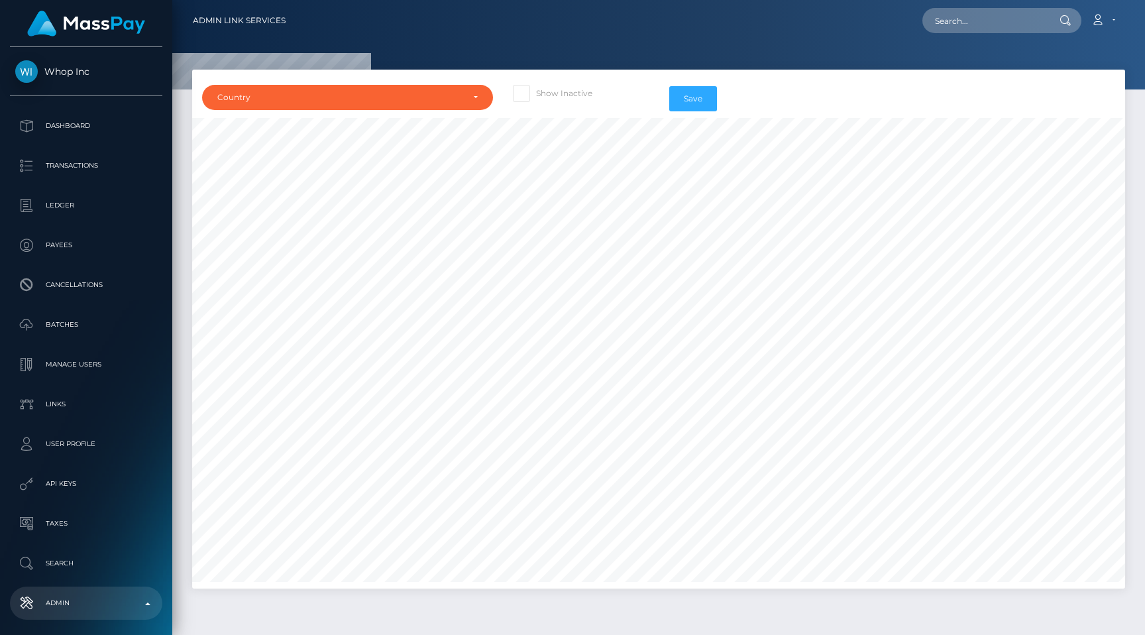
click at [400, 111] on div "Country [GEOGRAPHIC_DATA] [GEOGRAPHIC_DATA] [GEOGRAPHIC_DATA] [GEOGRAPHIC_DATA]…" at bounding box center [347, 99] width 311 height 38
click at [387, 102] on div "Country" at bounding box center [339, 97] width 245 height 11
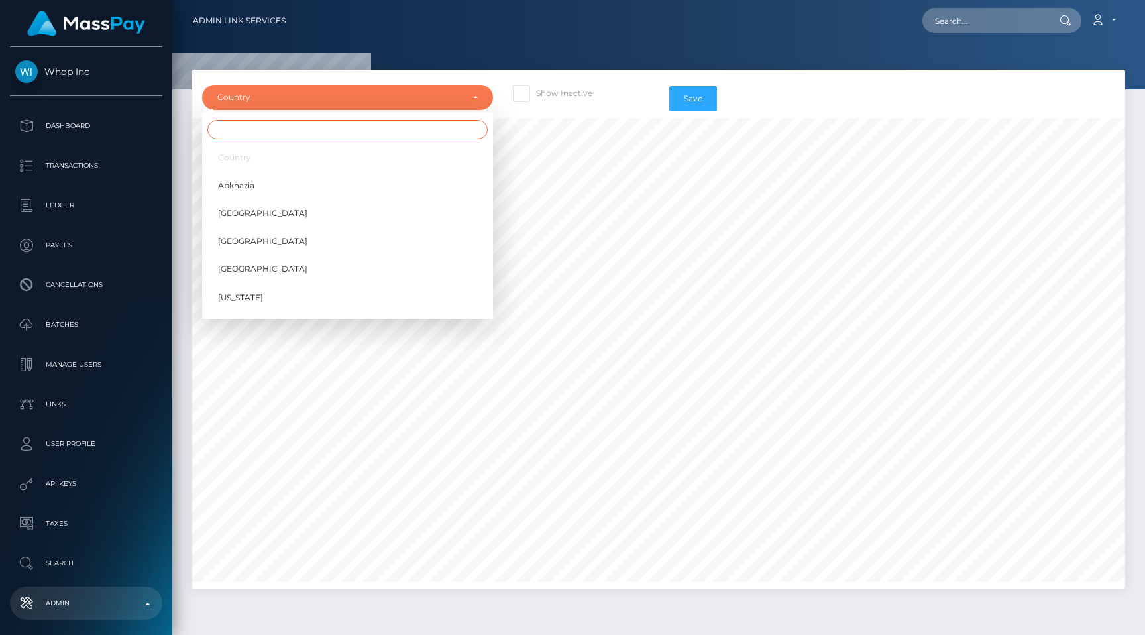
click at [368, 129] on input "Search" at bounding box center [347, 129] width 280 height 19
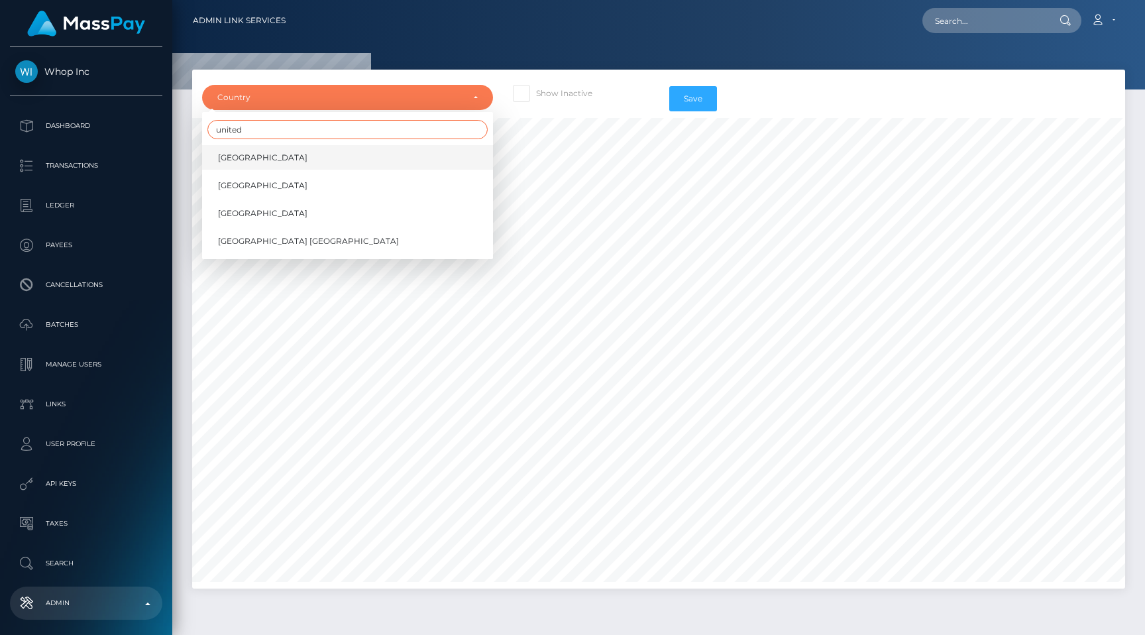
type input "united"
click at [356, 150] on link "[GEOGRAPHIC_DATA]" at bounding box center [347, 157] width 291 height 25
select select "AE"
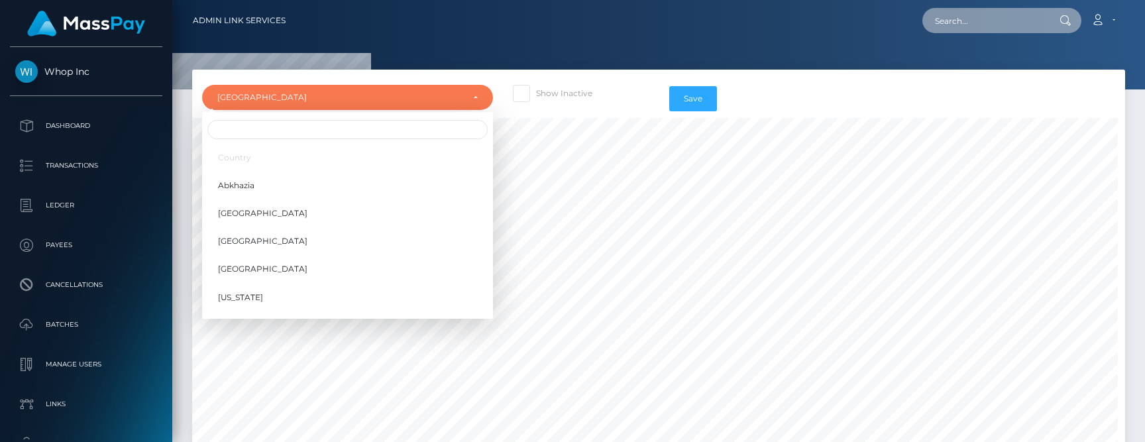
click at [974, 11] on input "text" at bounding box center [984, 20] width 125 height 25
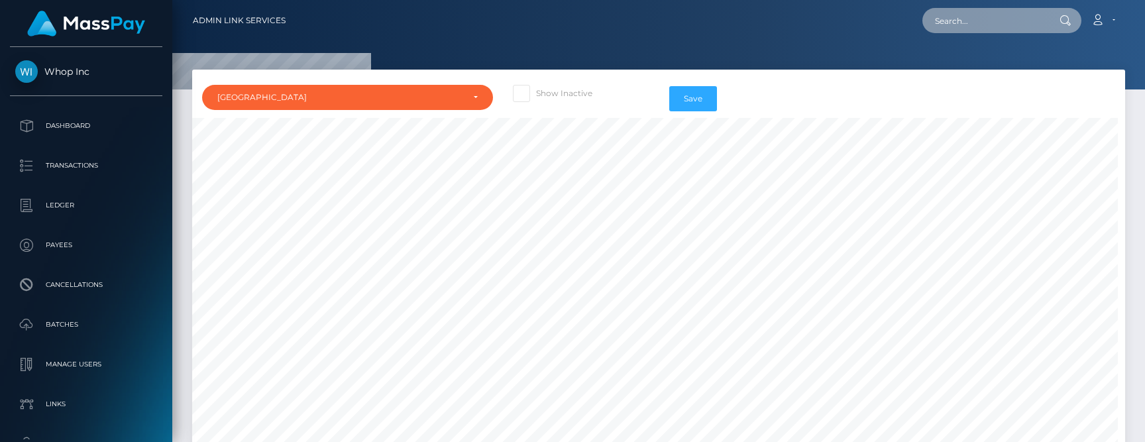
paste input "bfa49cd0-7d74-11f0-8023-0266f44cc27"
click at [989, 25] on input "bfa49cd0-7d74-11f0-8023-0266f44cc27" at bounding box center [984, 20] width 125 height 25
paste input "9ab2a76e-7d4a-11f0-8023-0266f44cc279"
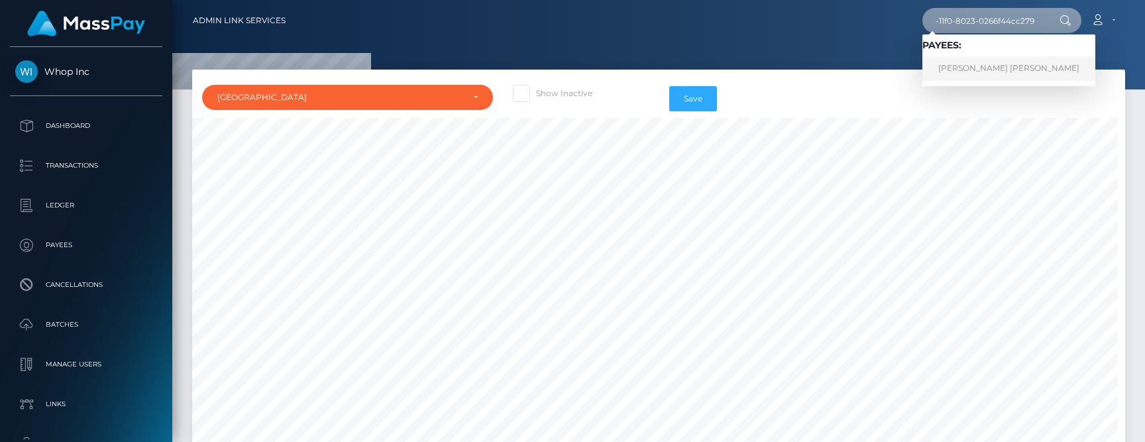
type input "9ab2a76e-7d4a-11f0-8023-0266f44cc279"
click at [892, 36] on nav "Admin Link Services 9ab2a76e-7d4a-11f0-8023-0266f44cc279 Loading... Loading... …" at bounding box center [658, 20] width 973 height 41
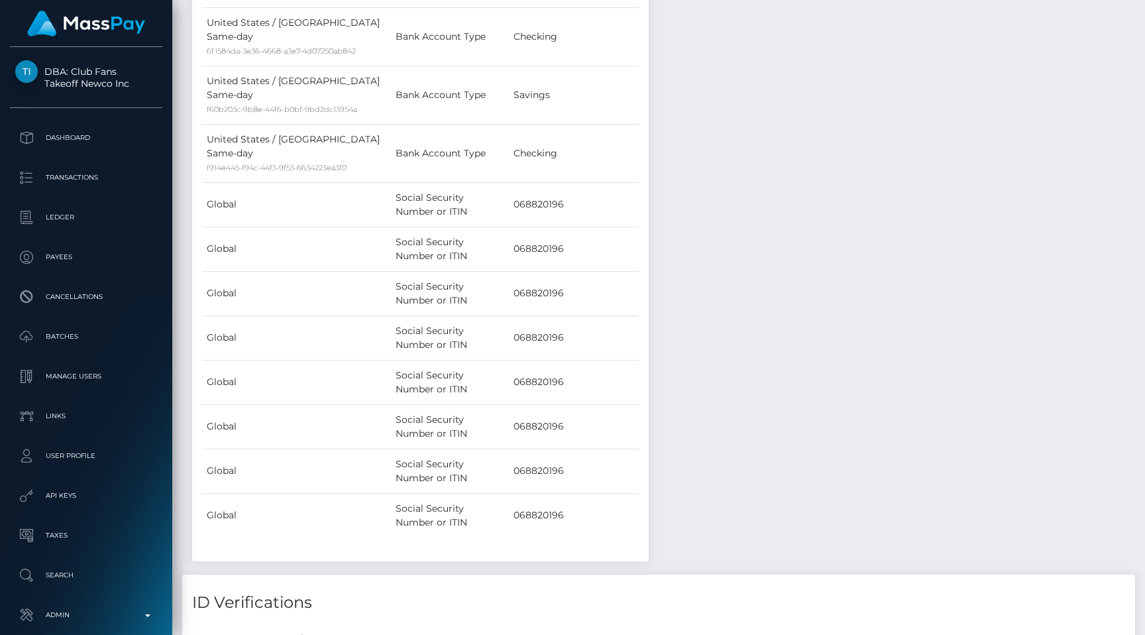
scroll to position [1958, 0]
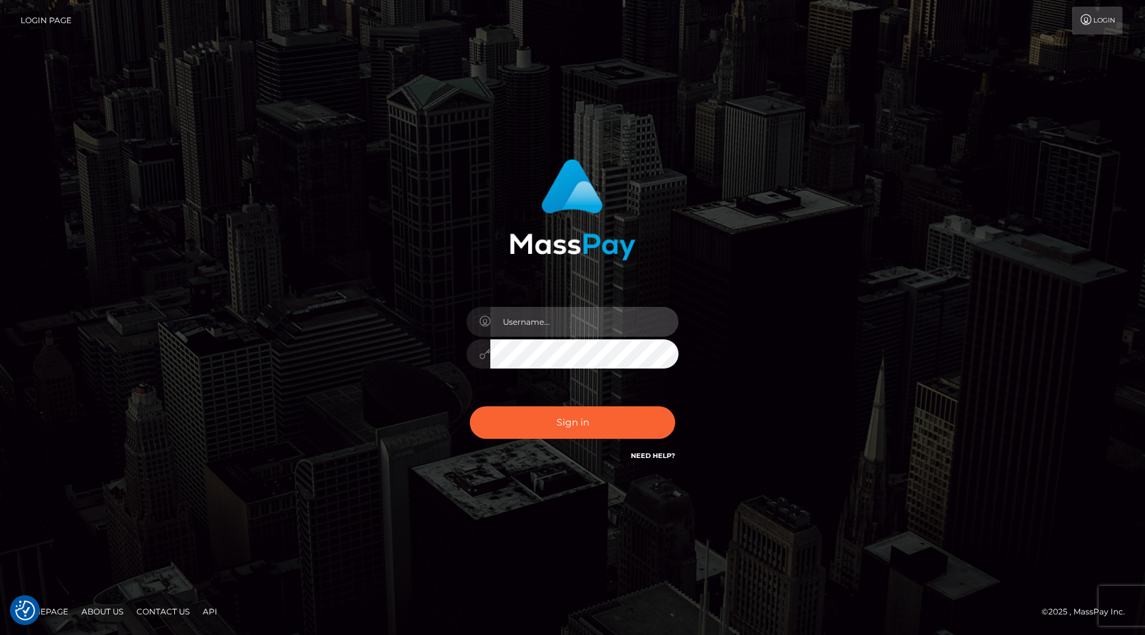
type input "egblue"
click at [470, 406] on button "Sign in" at bounding box center [572, 422] width 205 height 32
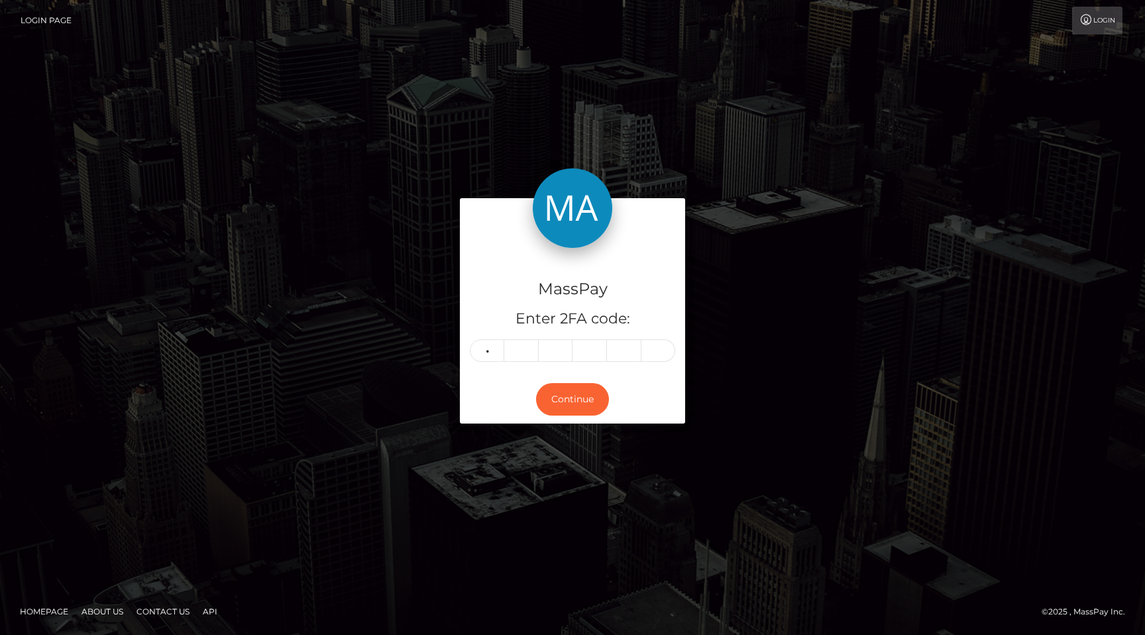
type input "1"
type input "9"
type input "0"
type input "4"
type input "3"
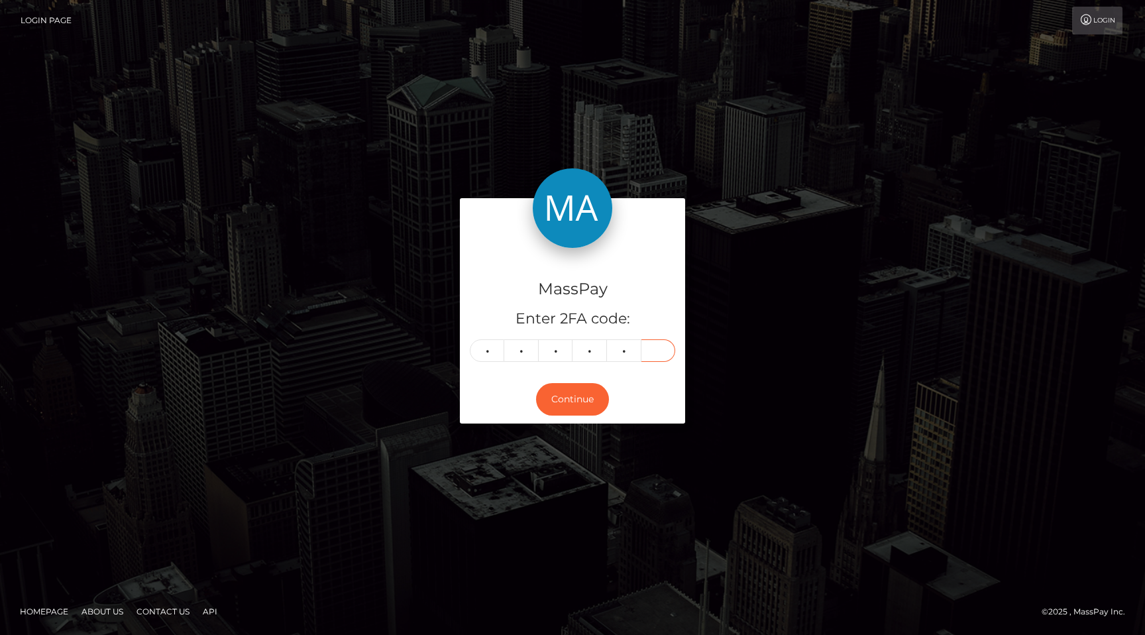
type input "8"
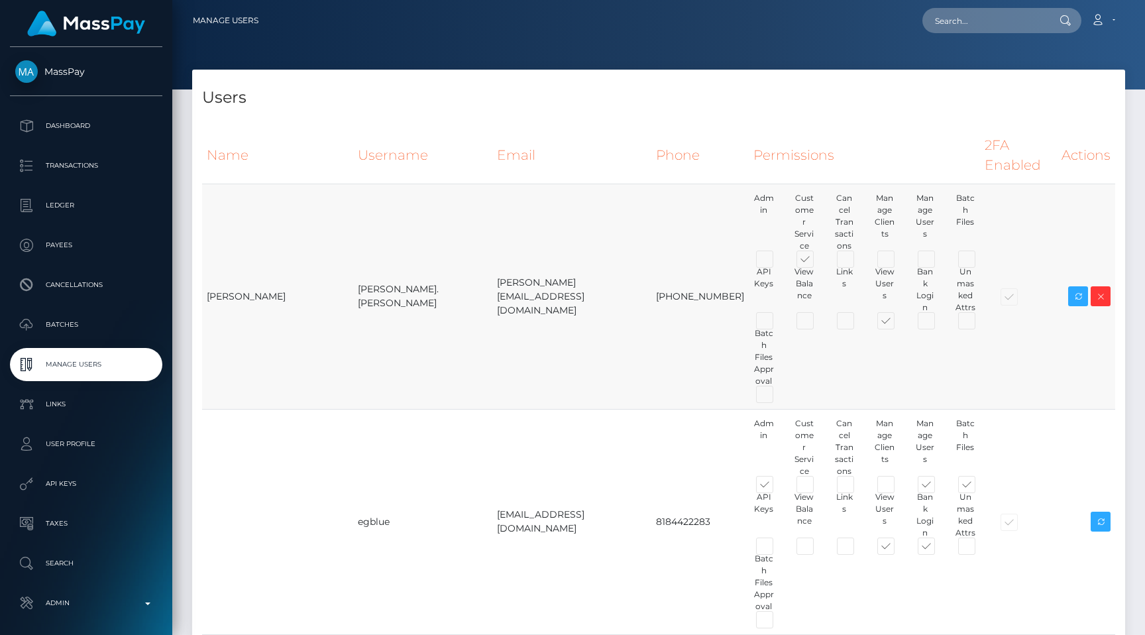
type input "egblue"
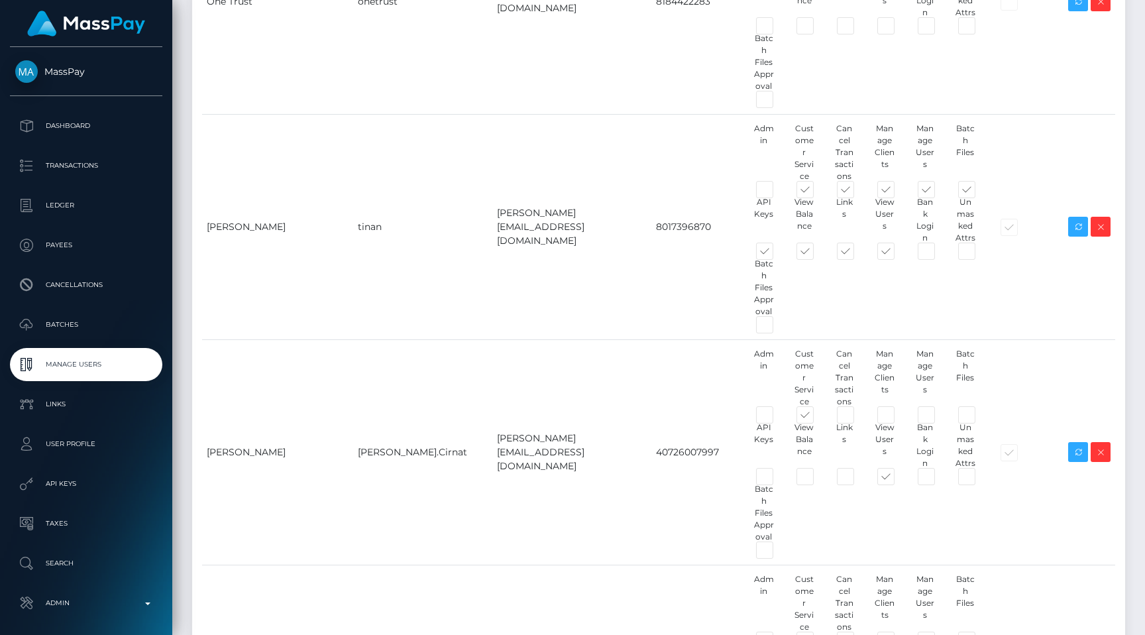
click at [74, 591] on link "Admin" at bounding box center [86, 602] width 152 height 33
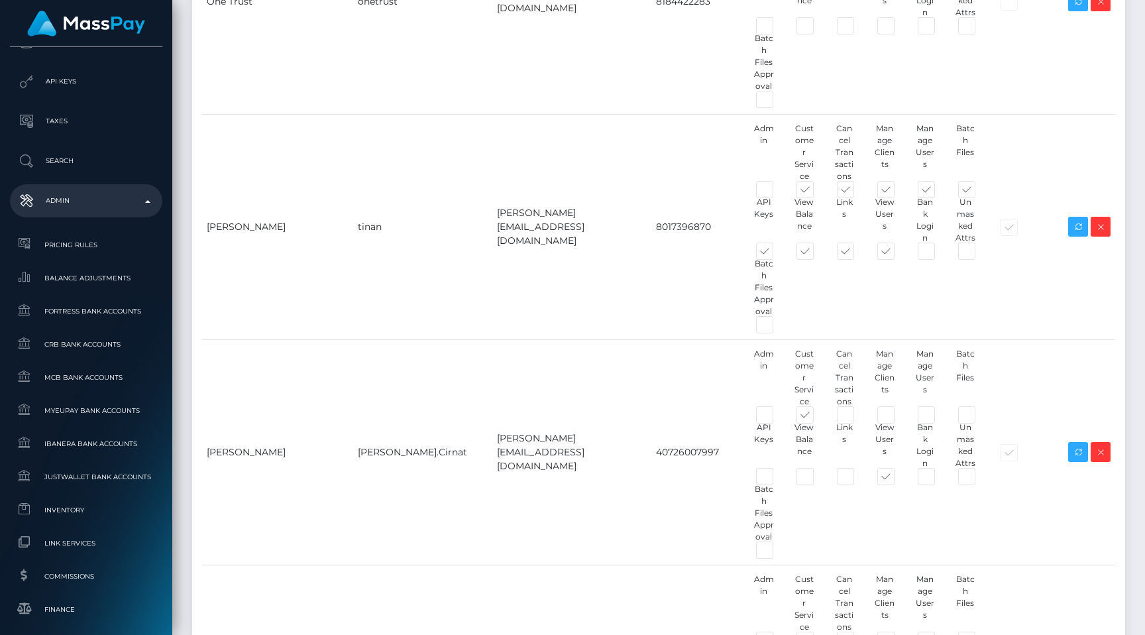
scroll to position [740, 0]
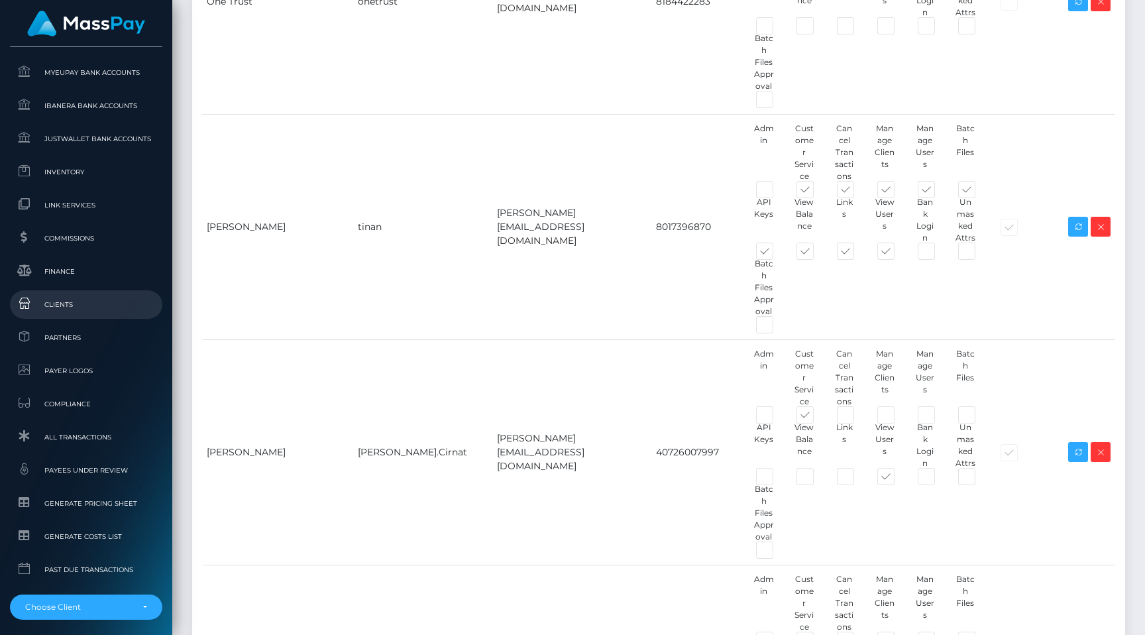
click at [72, 304] on span "Clients" at bounding box center [86, 304] width 142 height 15
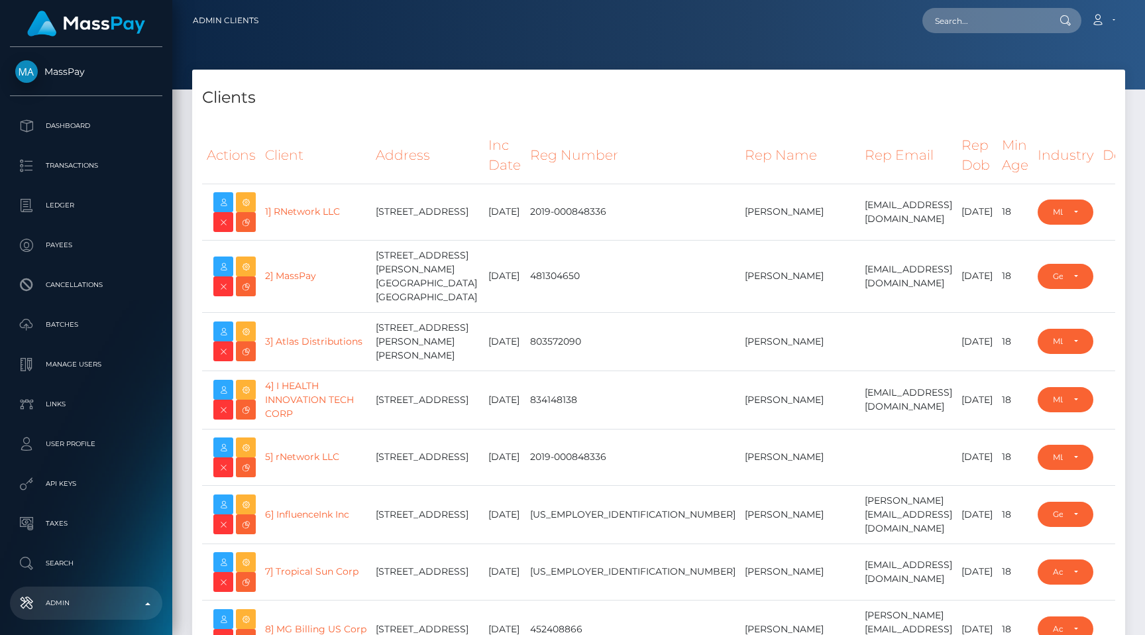
select select "223"
click at [227, 268] on icon at bounding box center [223, 266] width 16 height 17
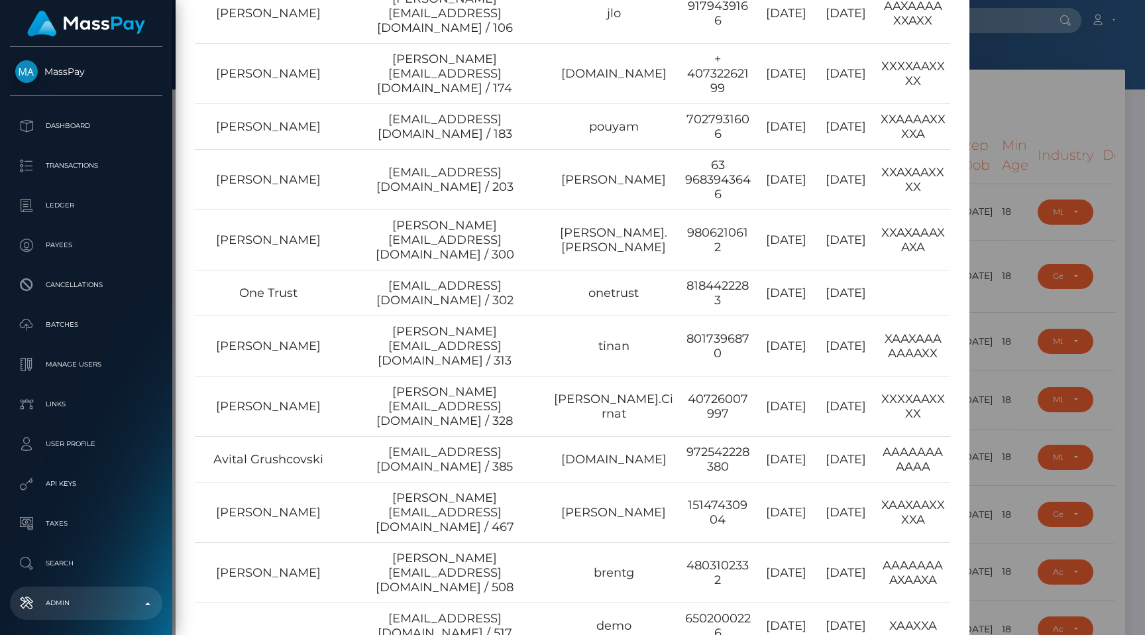
scroll to position [644, 0]
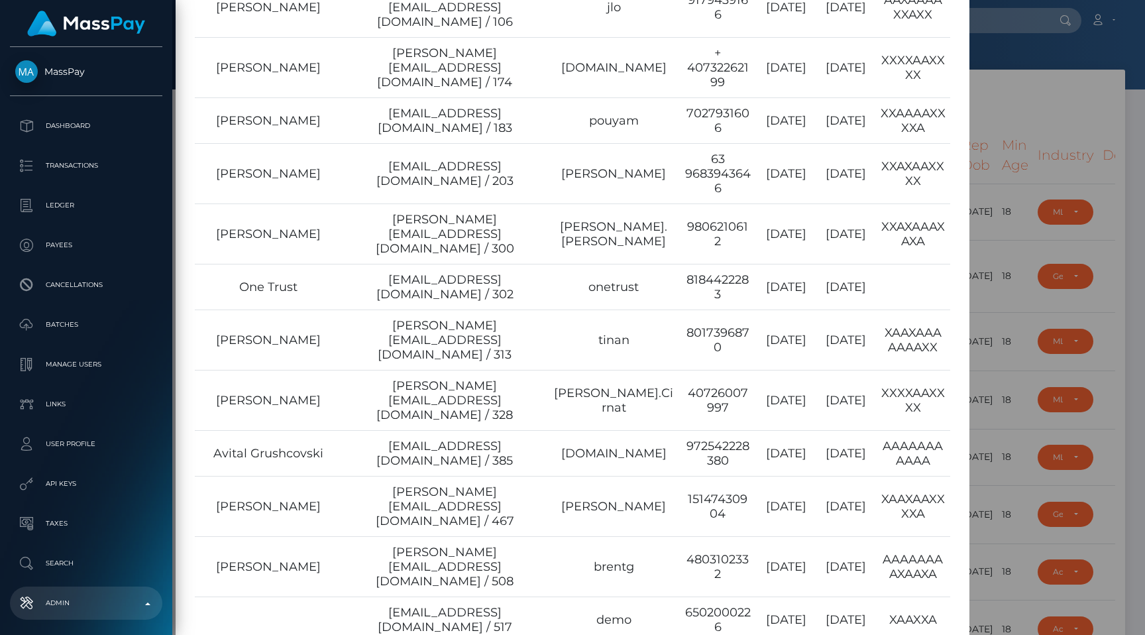
copy td "605"
type input "egblue"
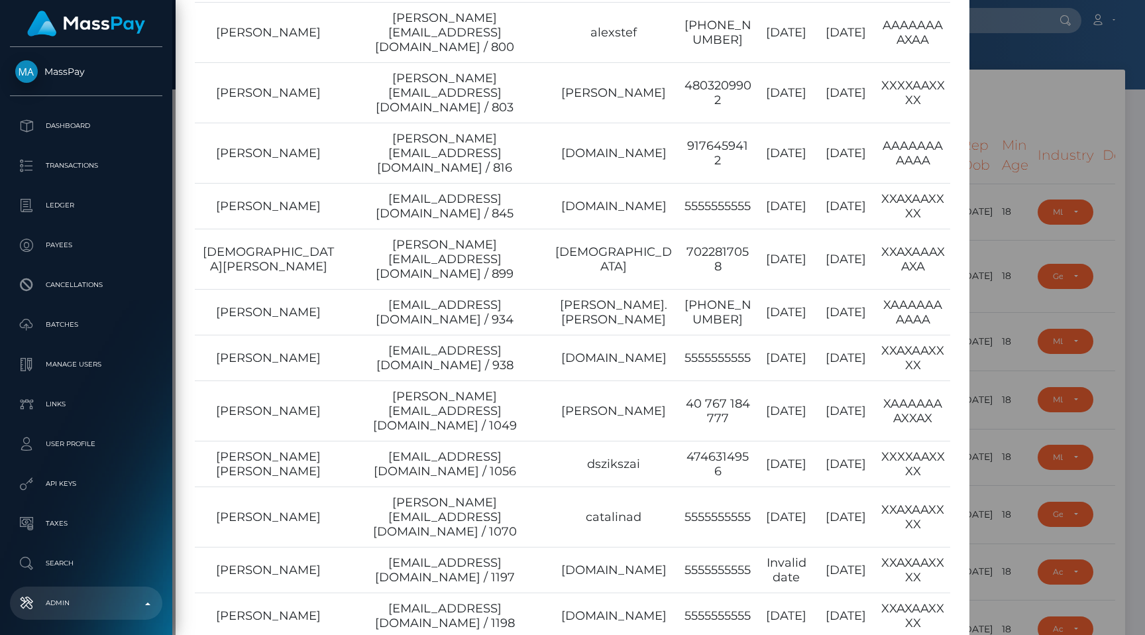
scroll to position [1789, 0]
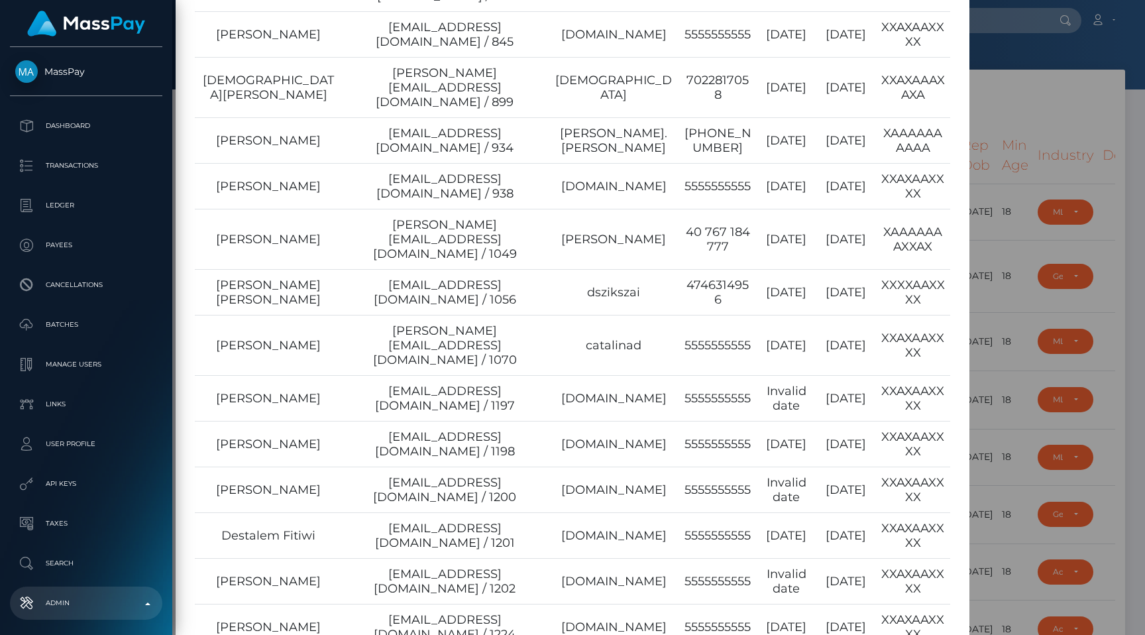
click at [1088, 165] on div "× Name Email Username Phone Last Login Reg. Date Perm. Chris Rechtsteiner chris…" at bounding box center [572, 317] width 1145 height 635
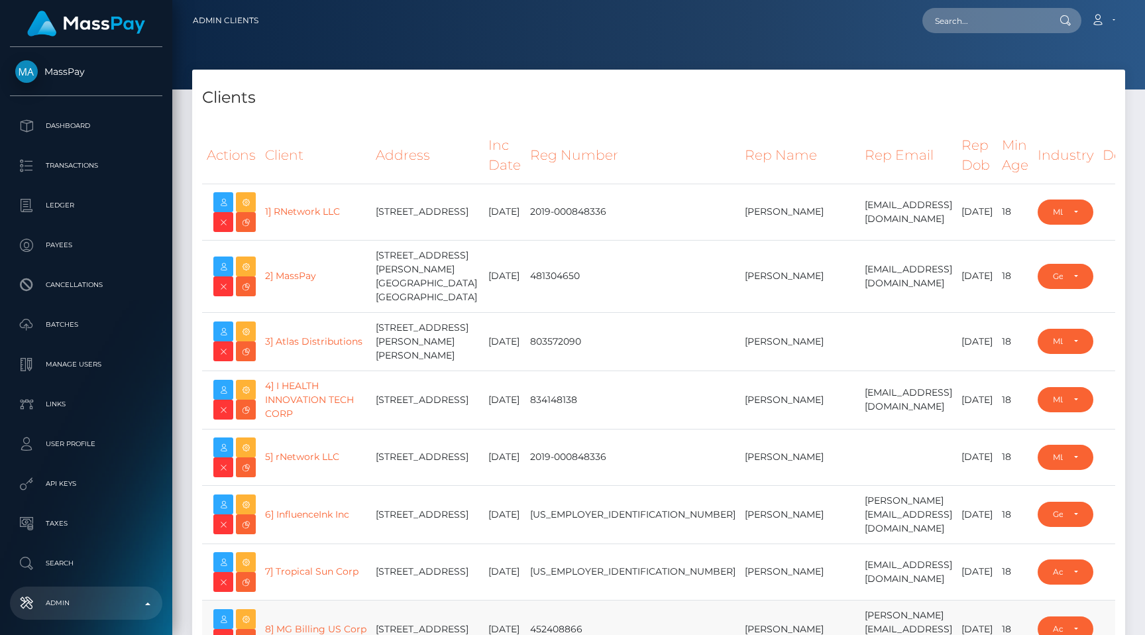
type input "egblue"
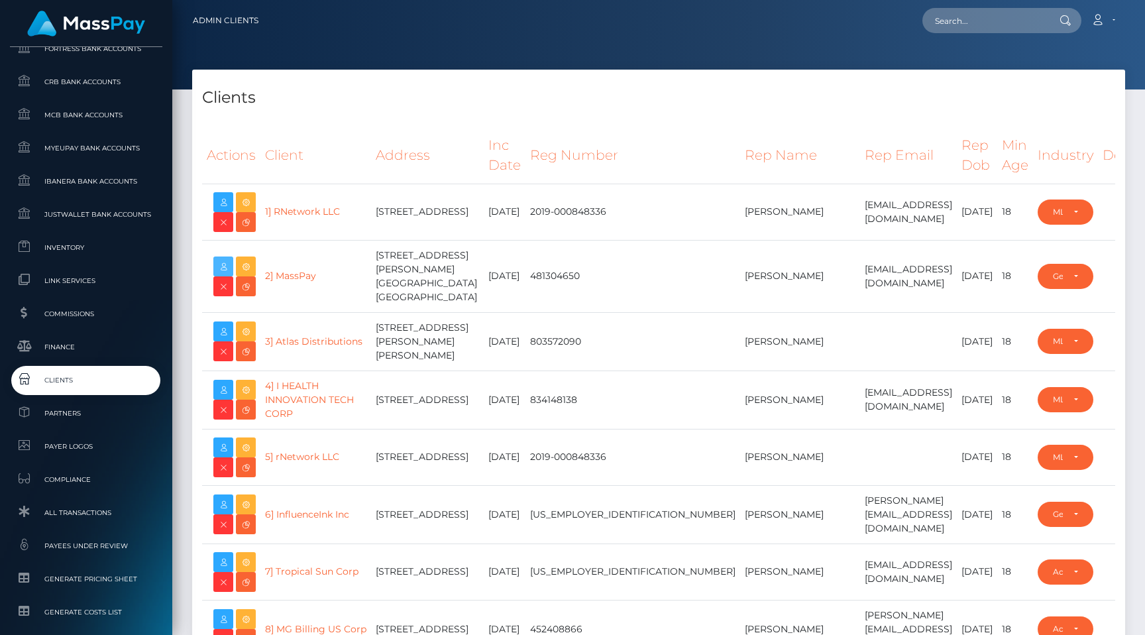
scroll to position [794, 0]
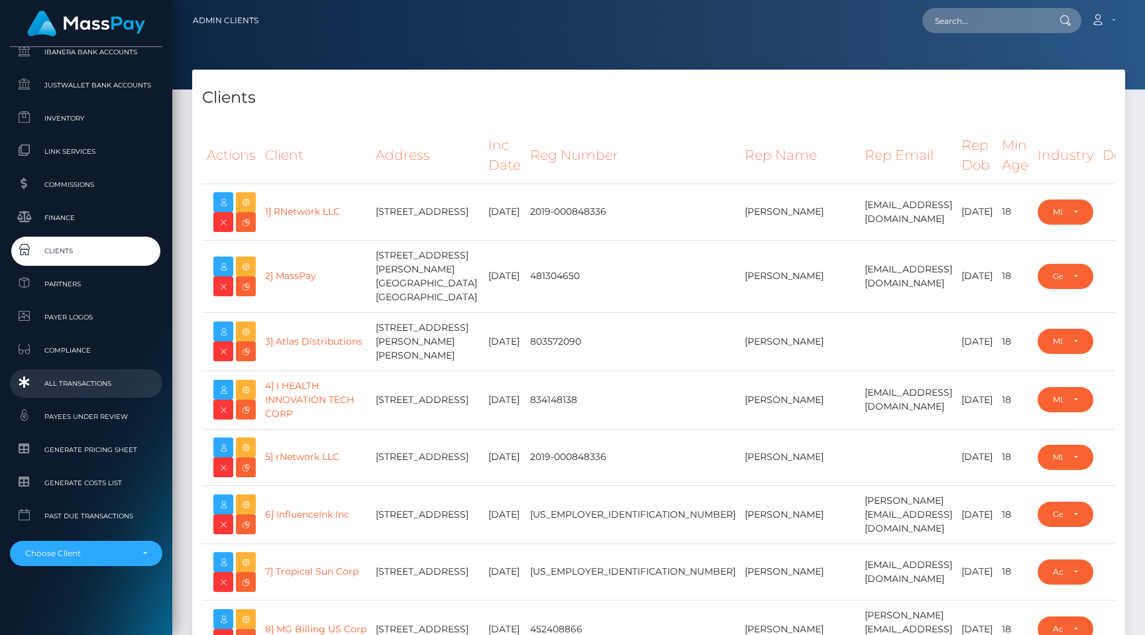
click at [105, 392] on link "All Transactions" at bounding box center [86, 383] width 152 height 28
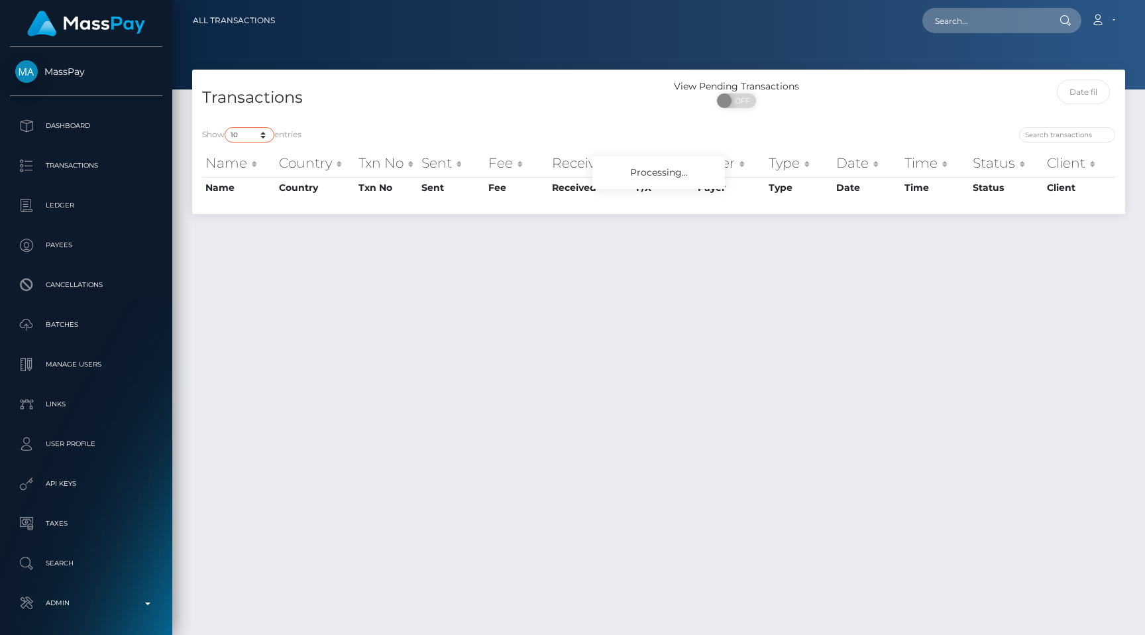
click at [237, 140] on select "10 25 50 100 250 500 1,000 3,500 All" at bounding box center [250, 134] width 50 height 15
select select "250"
click at [391, 118] on div "Show 10 25 50 100 250 500 1,000 3,500 All entries Name Country Txn No Sent Fee …" at bounding box center [658, 165] width 933 height 97
click at [553, 273] on div "Transactions View Pending Transactions ON OFF Show 10 25 50 100 250 500 1,000 3…" at bounding box center [658, 346] width 973 height 553
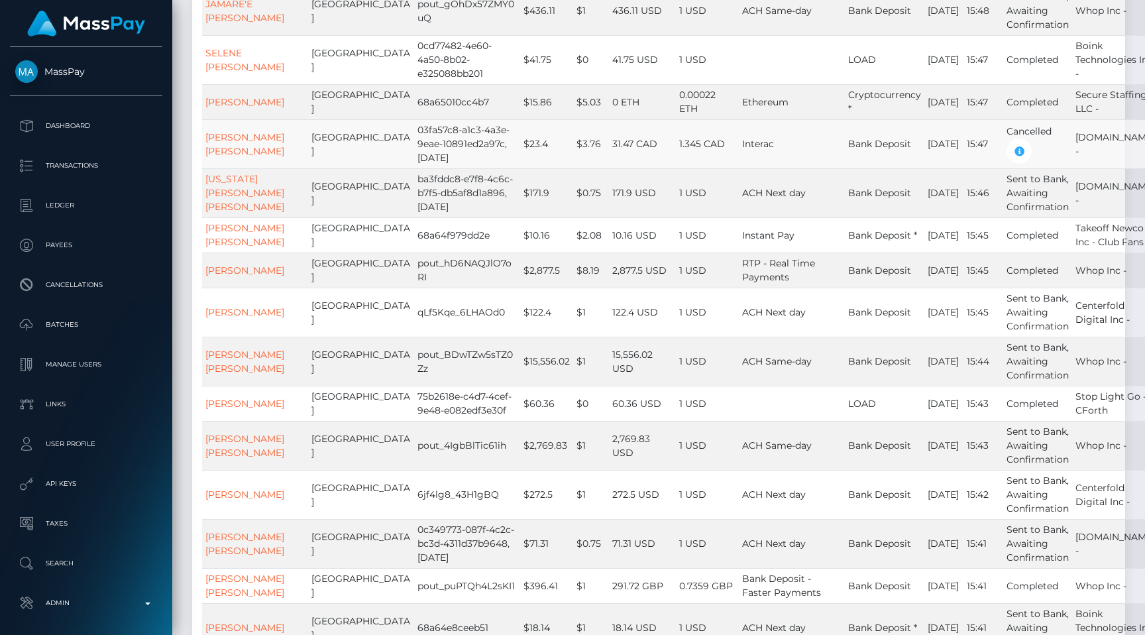
scroll to position [7797, 0]
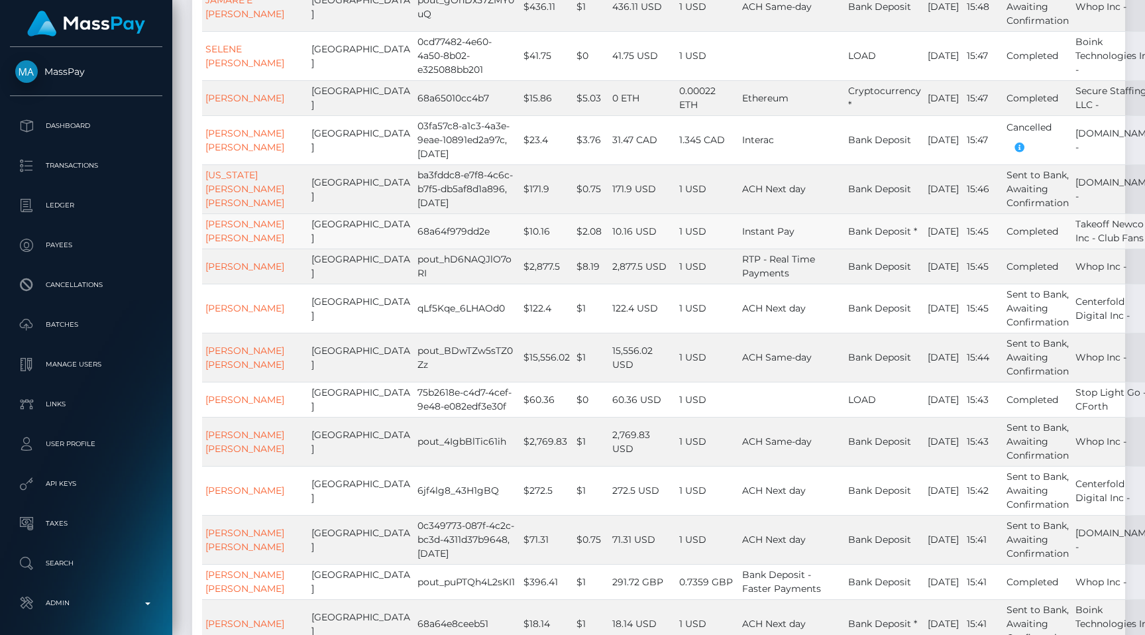
click at [692, 249] on td "1 USD" at bounding box center [707, 230] width 63 height 35
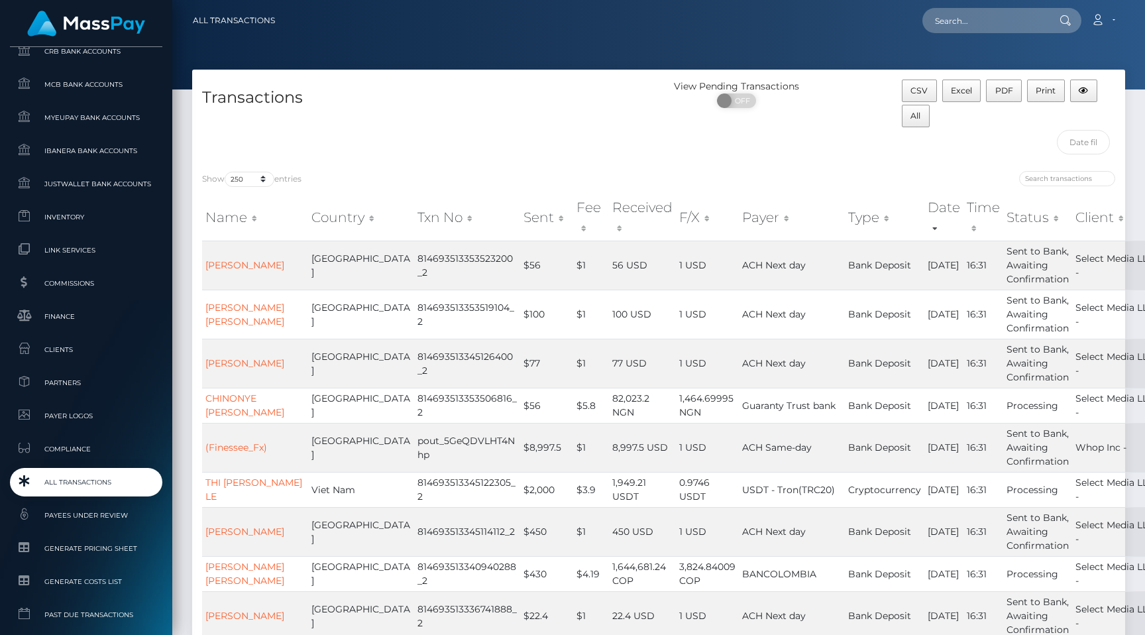
scroll to position [766, 0]
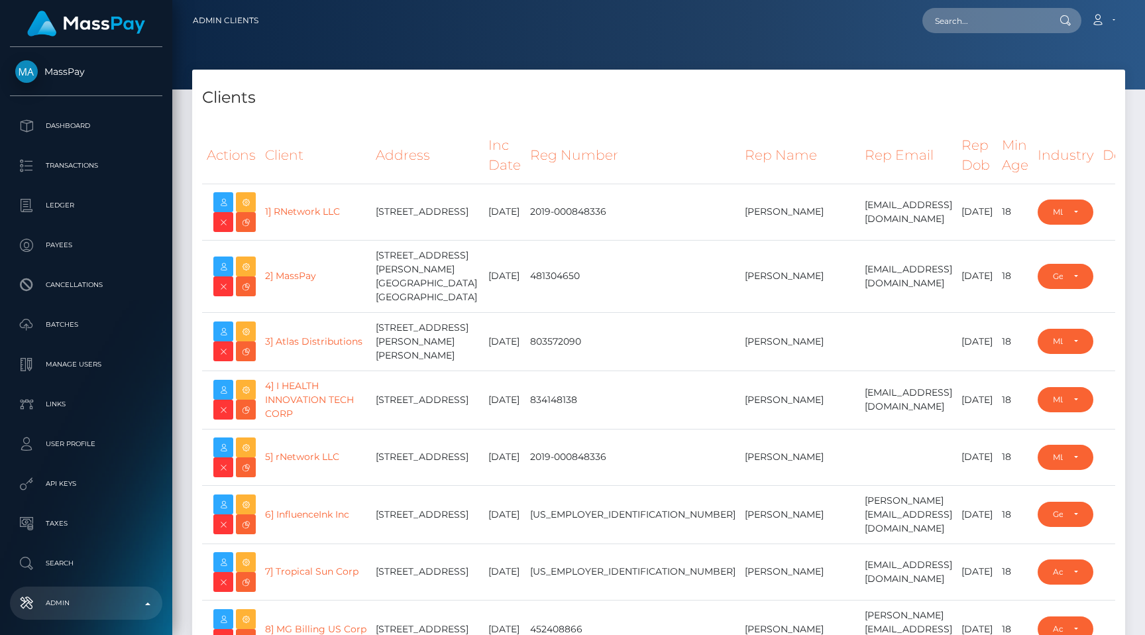
select select "223"
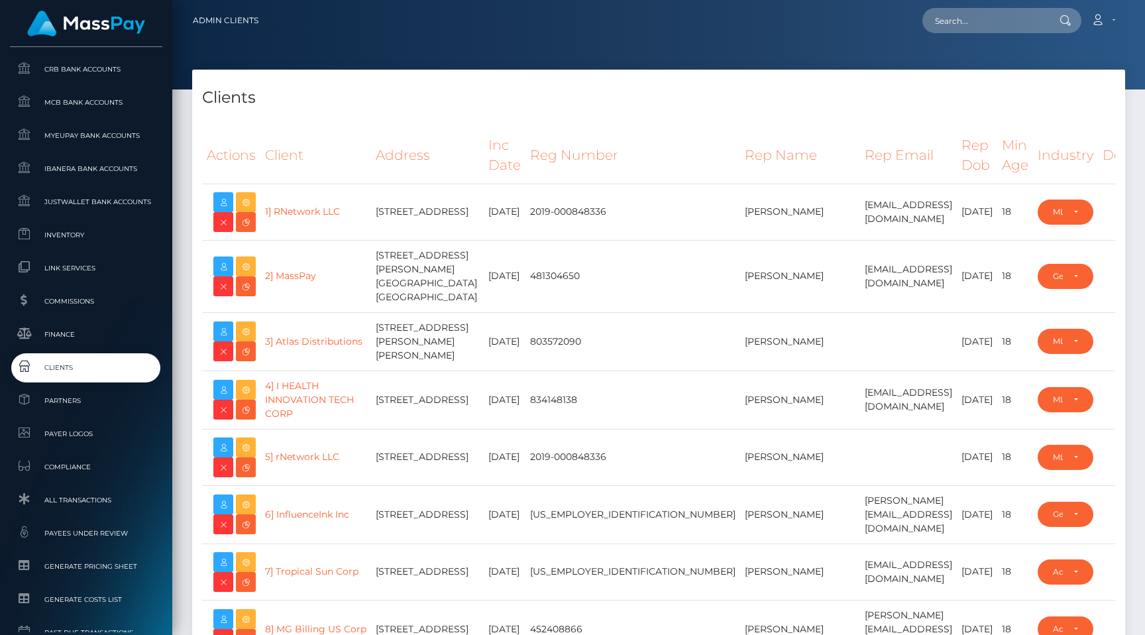
scroll to position [794, 0]
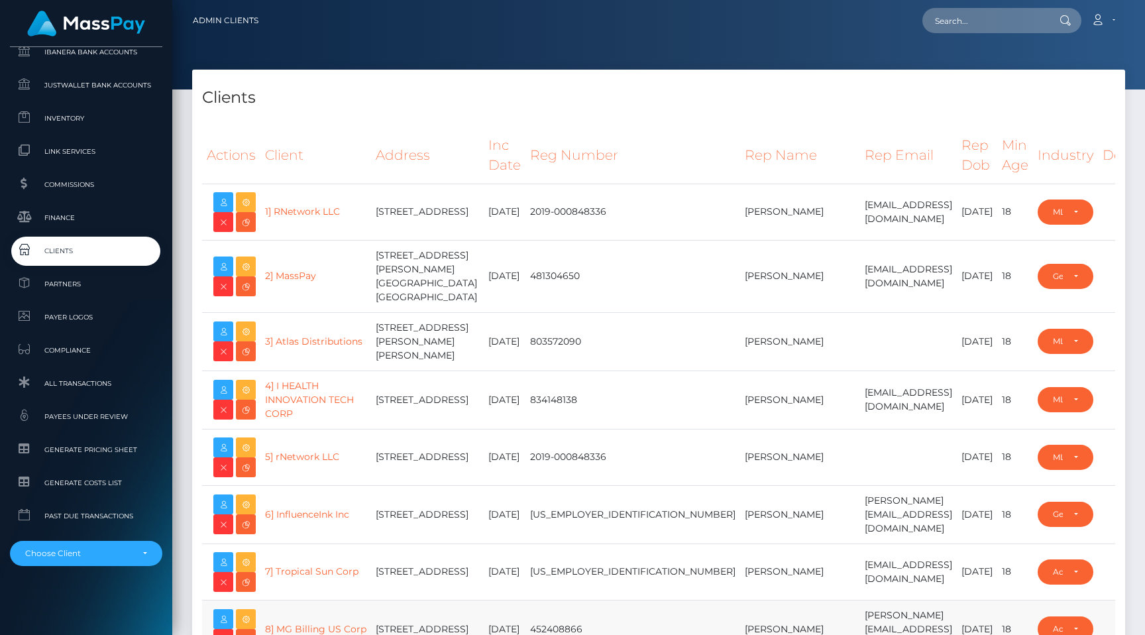
type input "egblue"
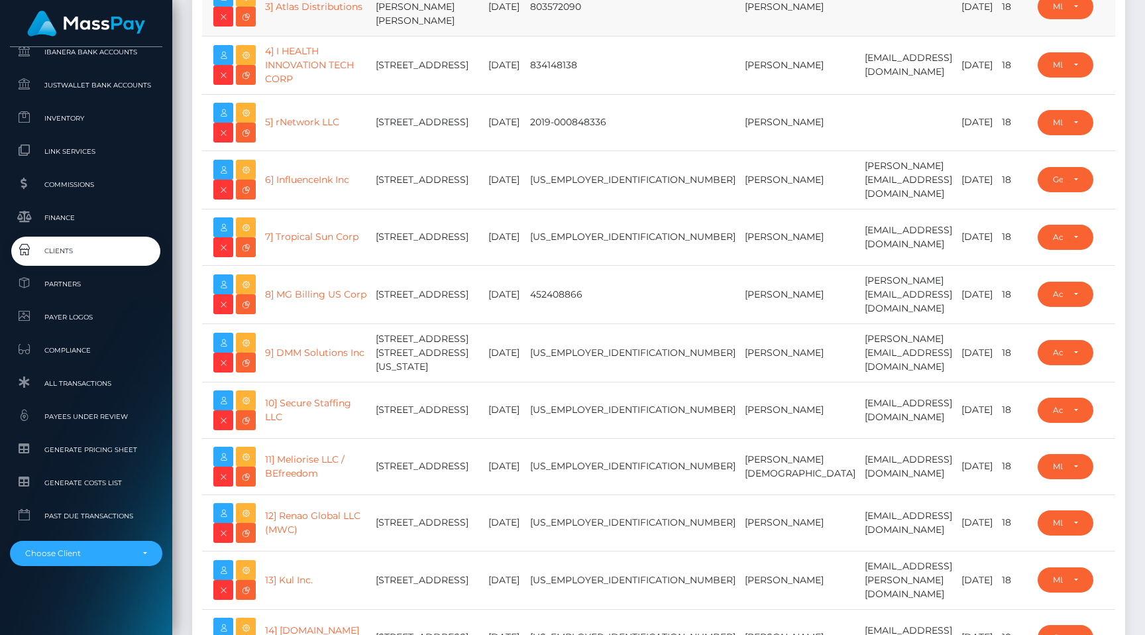
scroll to position [0, 0]
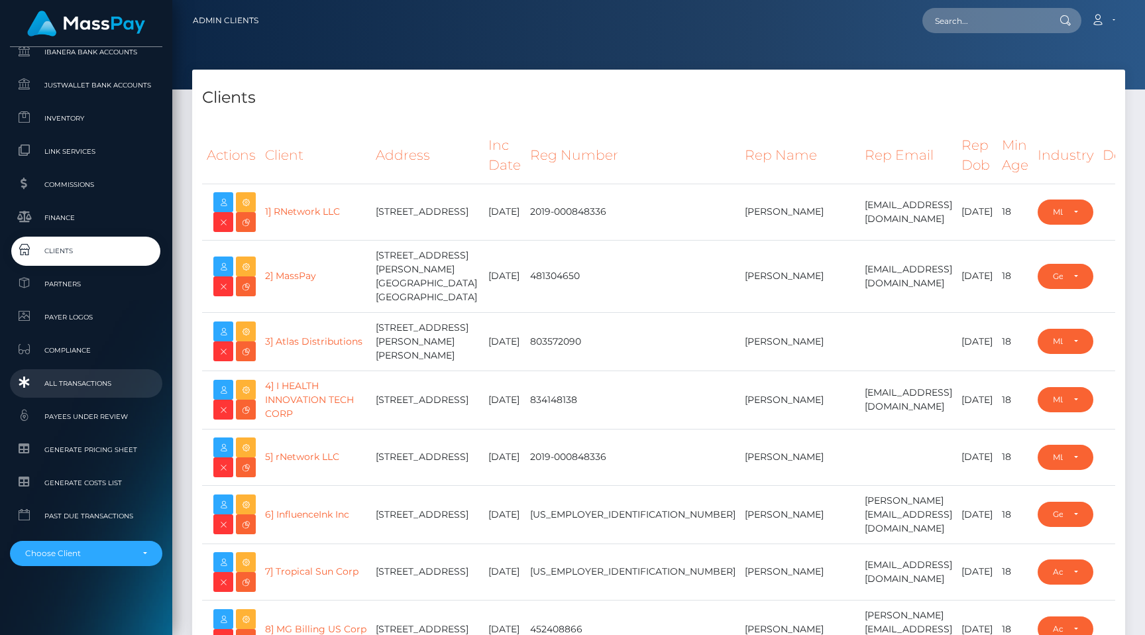
click at [121, 380] on span "All Transactions" at bounding box center [86, 383] width 142 height 15
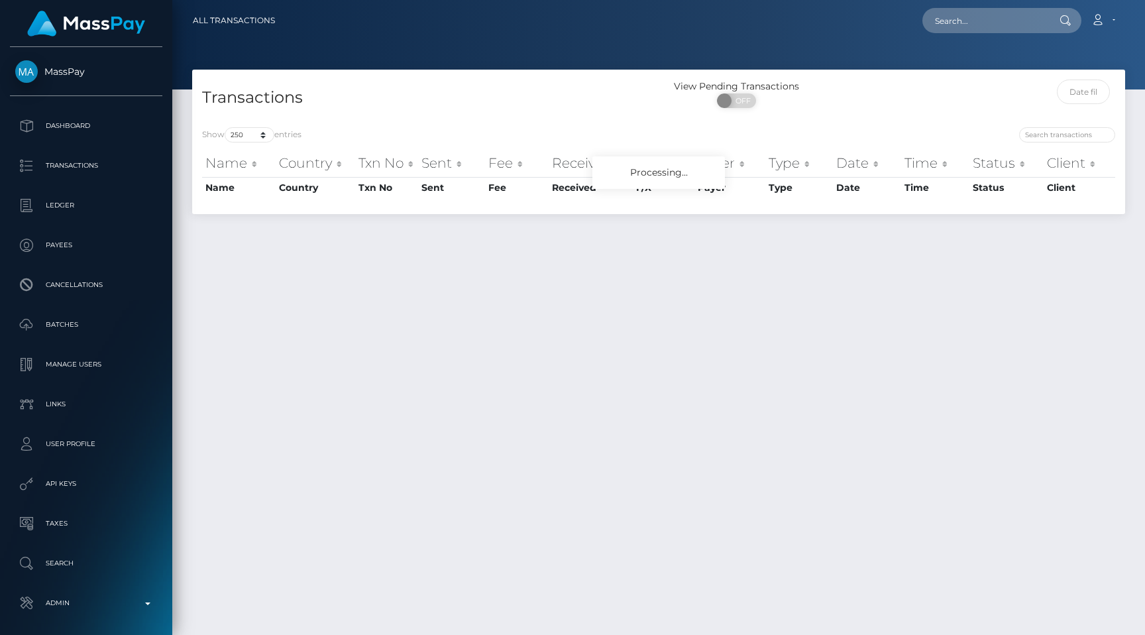
select select "250"
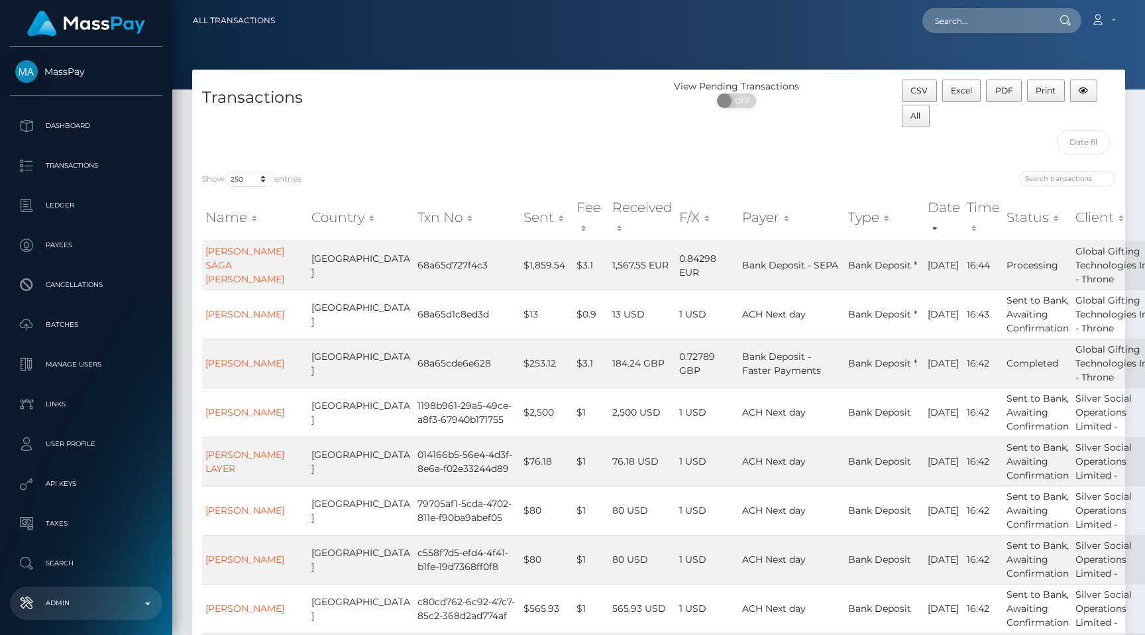
click at [61, 599] on p "Admin" at bounding box center [86, 603] width 142 height 20
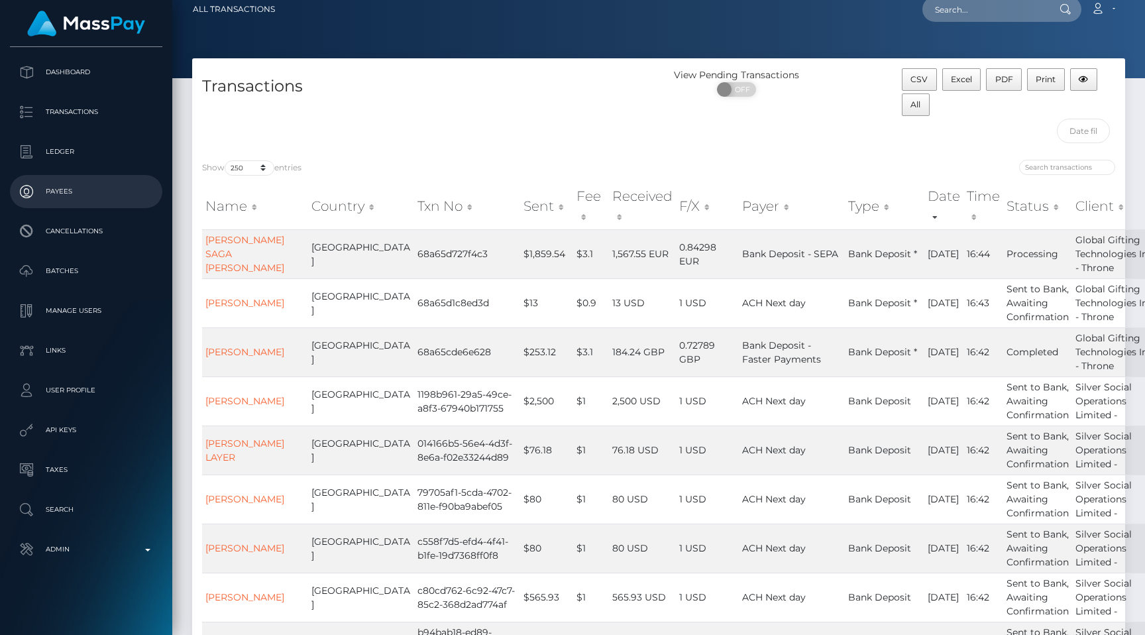
scroll to position [16, 0]
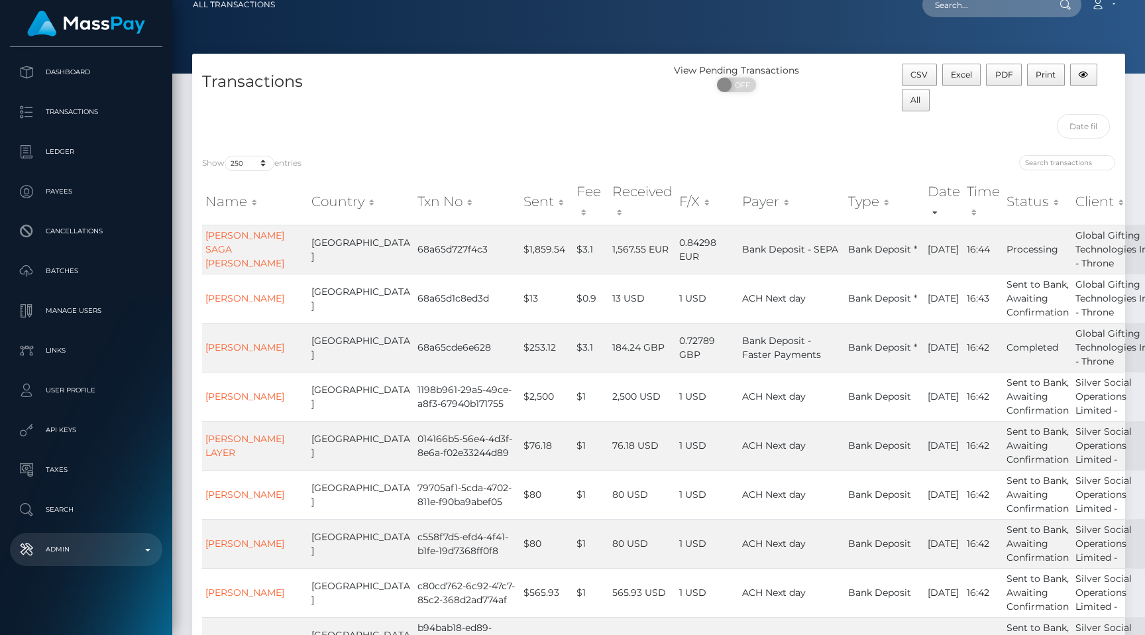
click at [100, 551] on p "Admin" at bounding box center [86, 549] width 142 height 20
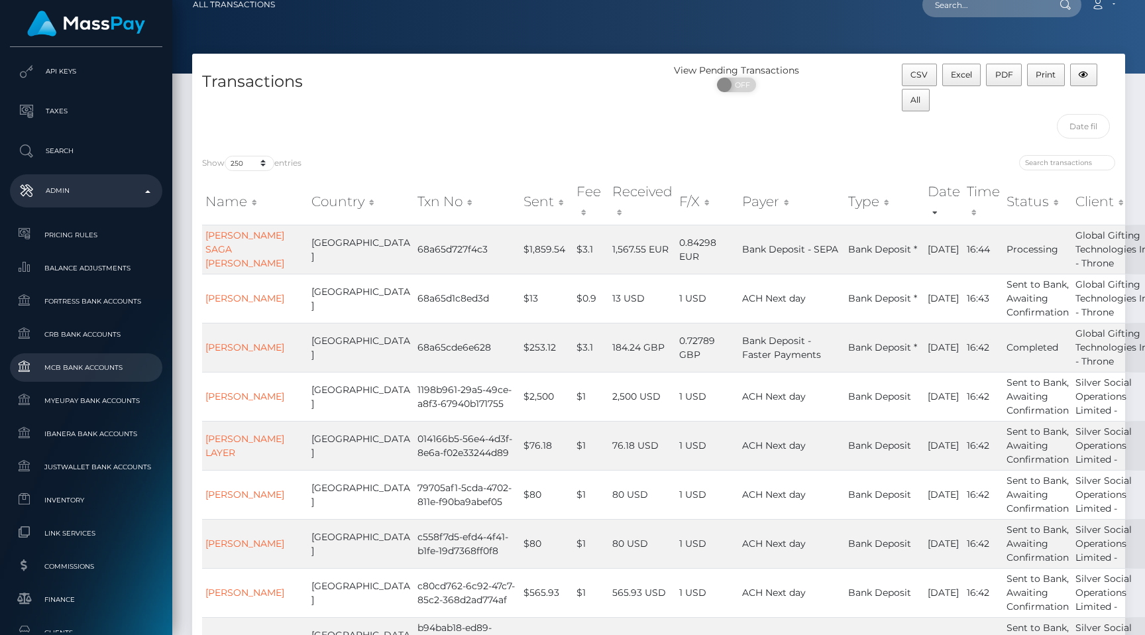
scroll to position [441, 0]
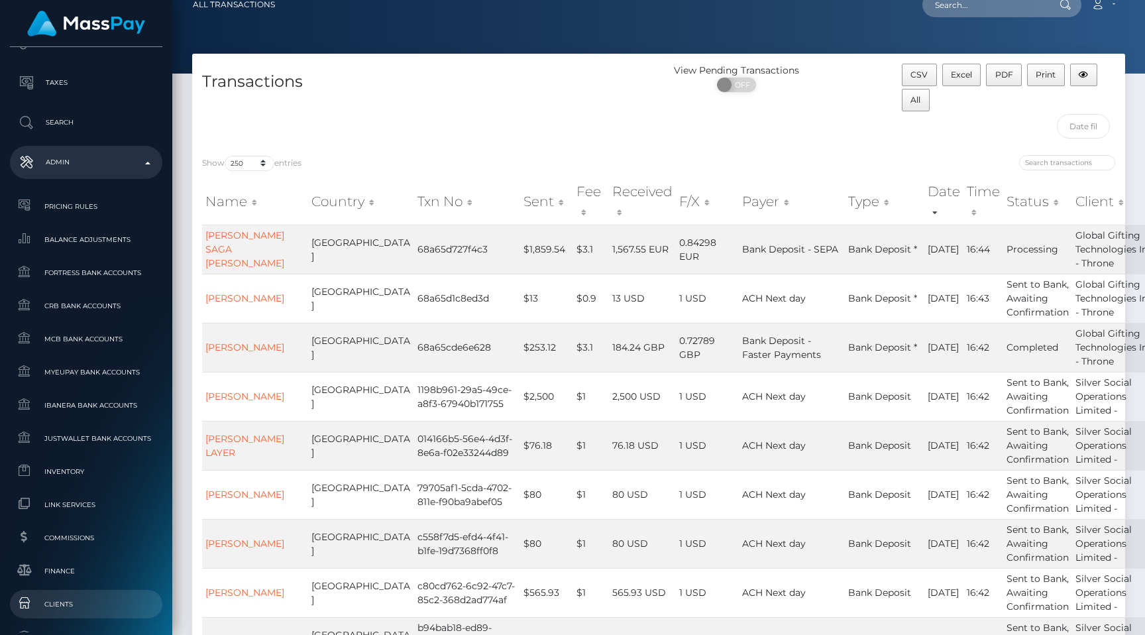
click at [72, 597] on span "Clients" at bounding box center [86, 603] width 142 height 15
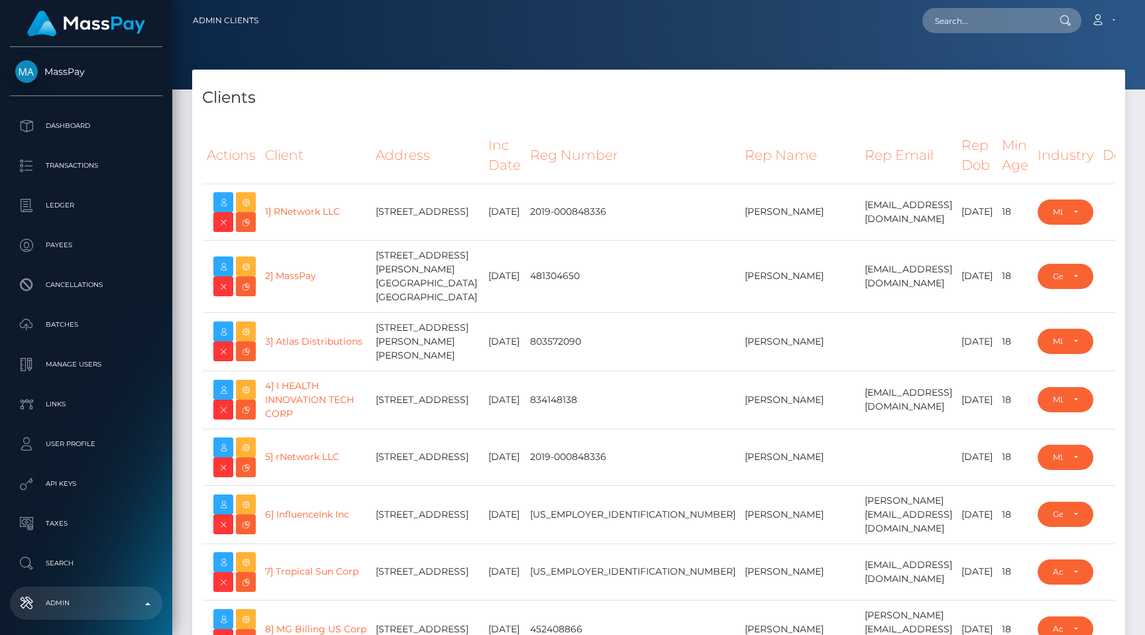
select select "223"
click at [243, 336] on icon at bounding box center [246, 331] width 16 height 17
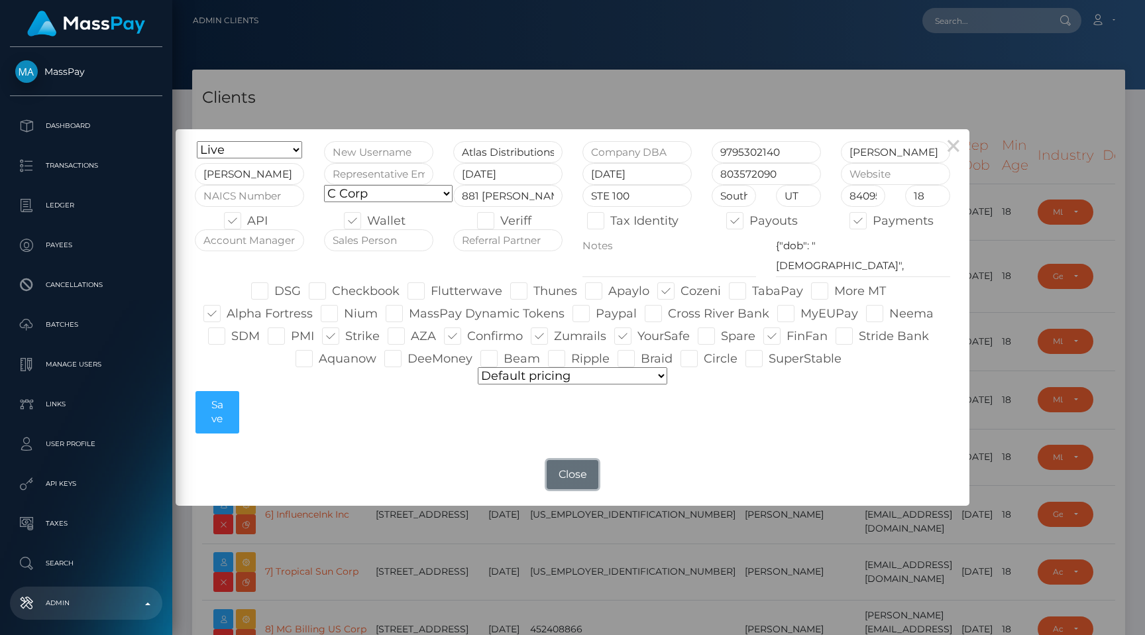
click at [572, 476] on button "Close" at bounding box center [573, 474] width 52 height 29
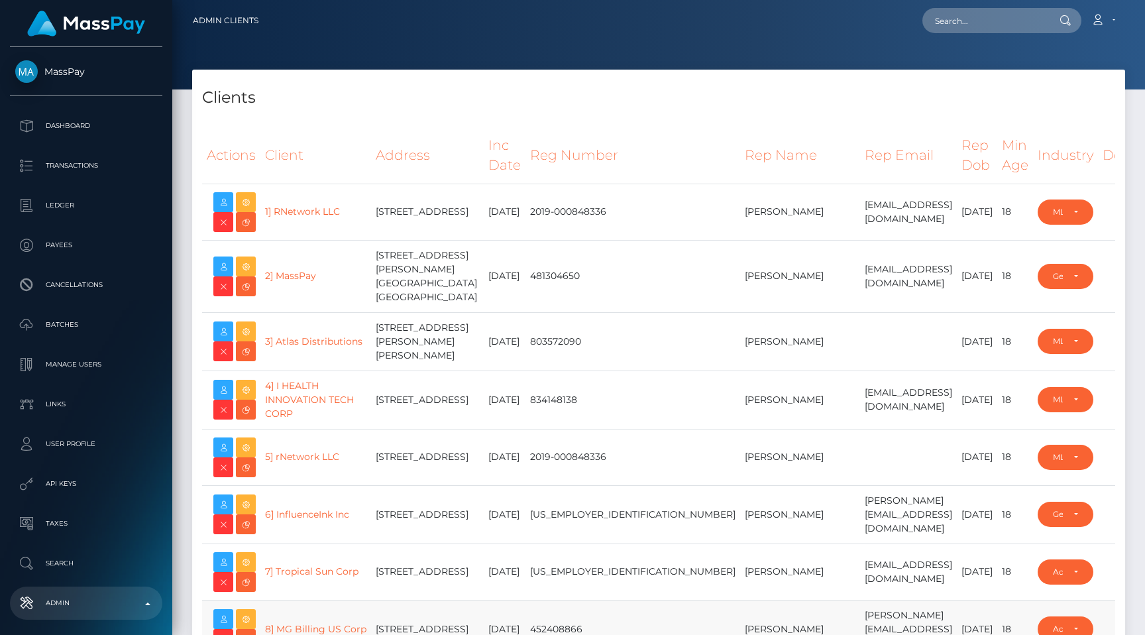
type input "egblue"
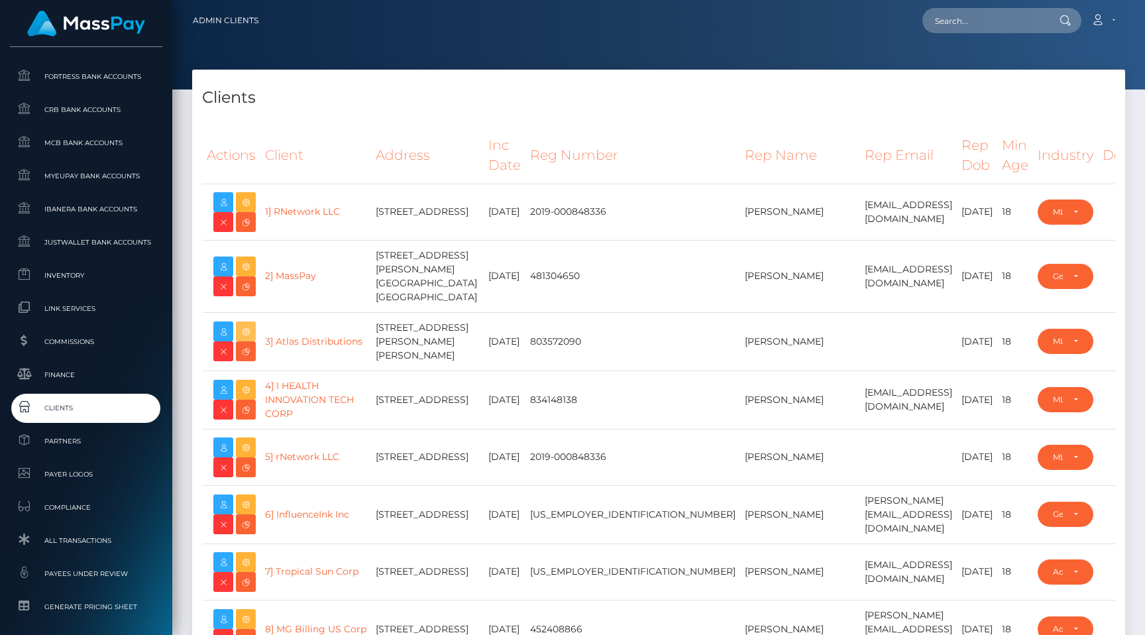
scroll to position [794, 0]
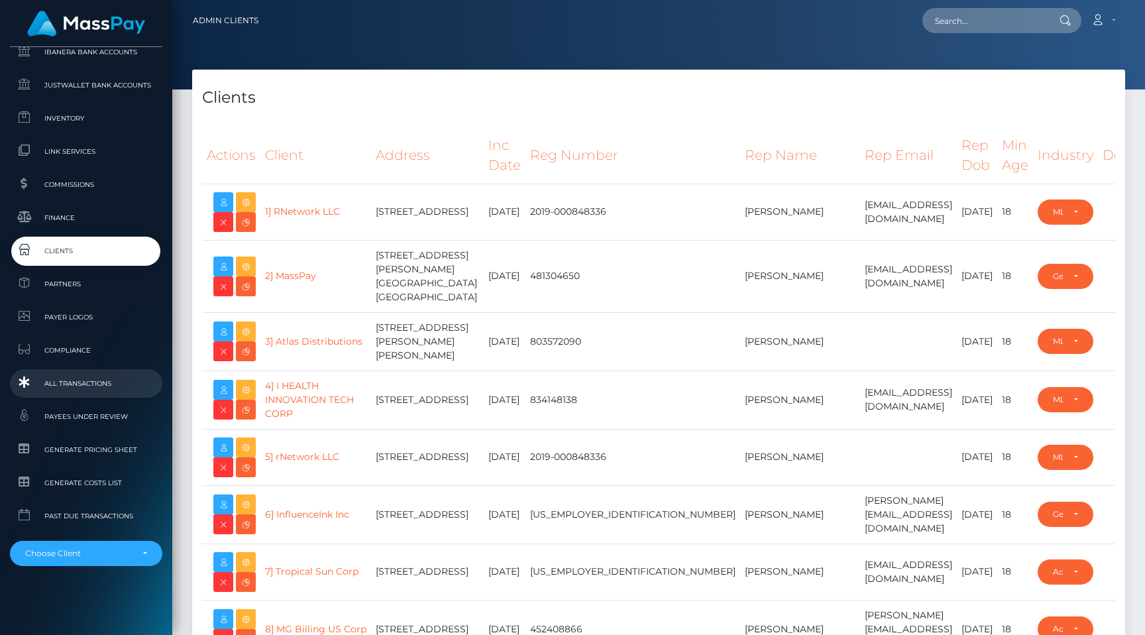
click at [83, 376] on span "All Transactions" at bounding box center [86, 383] width 142 height 15
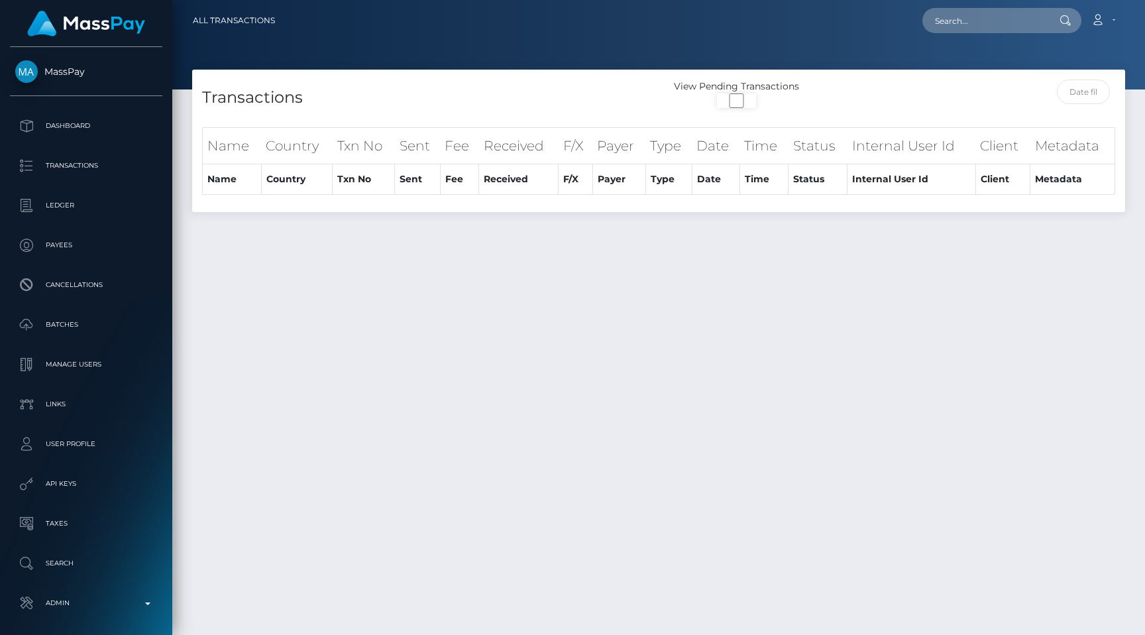
select select
select select "250"
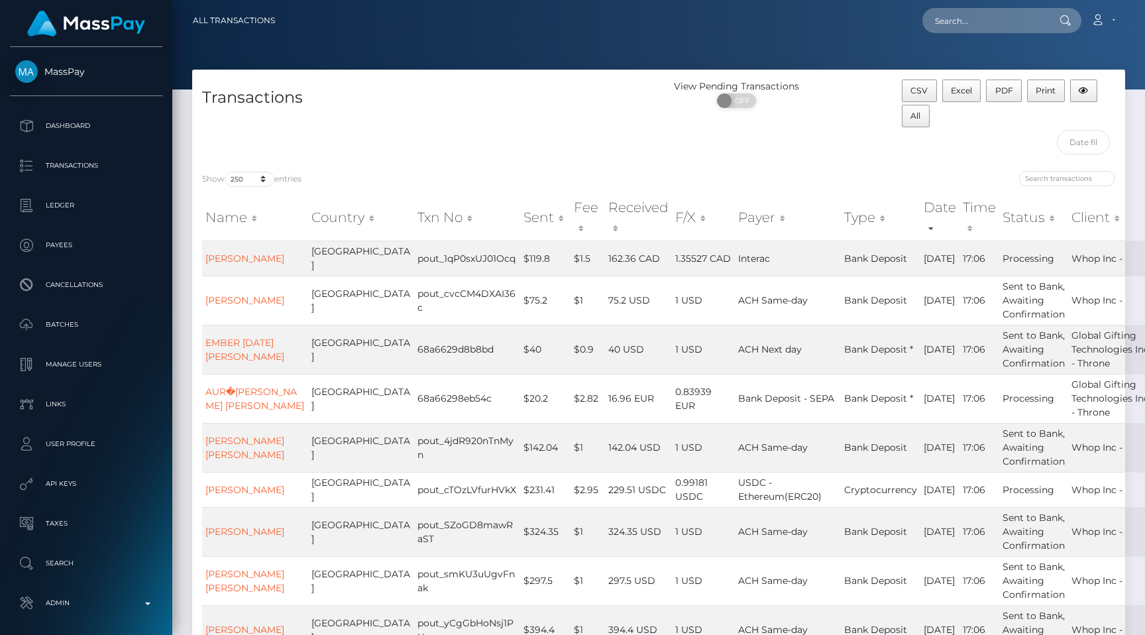
click at [578, 142] on div "Transactions" at bounding box center [425, 121] width 467 height 82
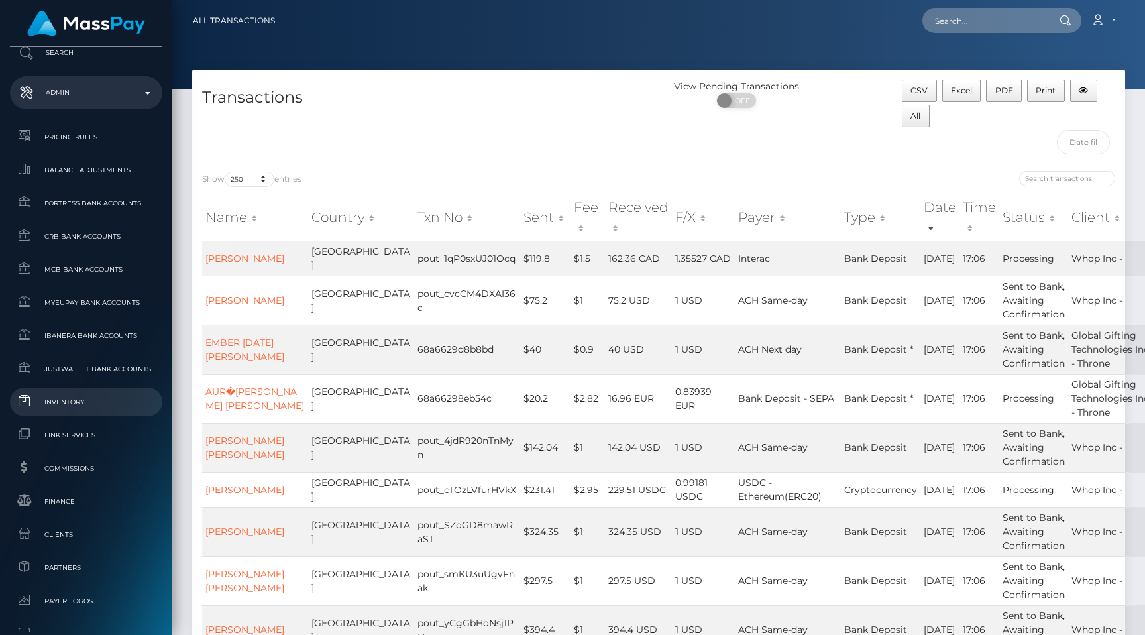
scroll to position [794, 0]
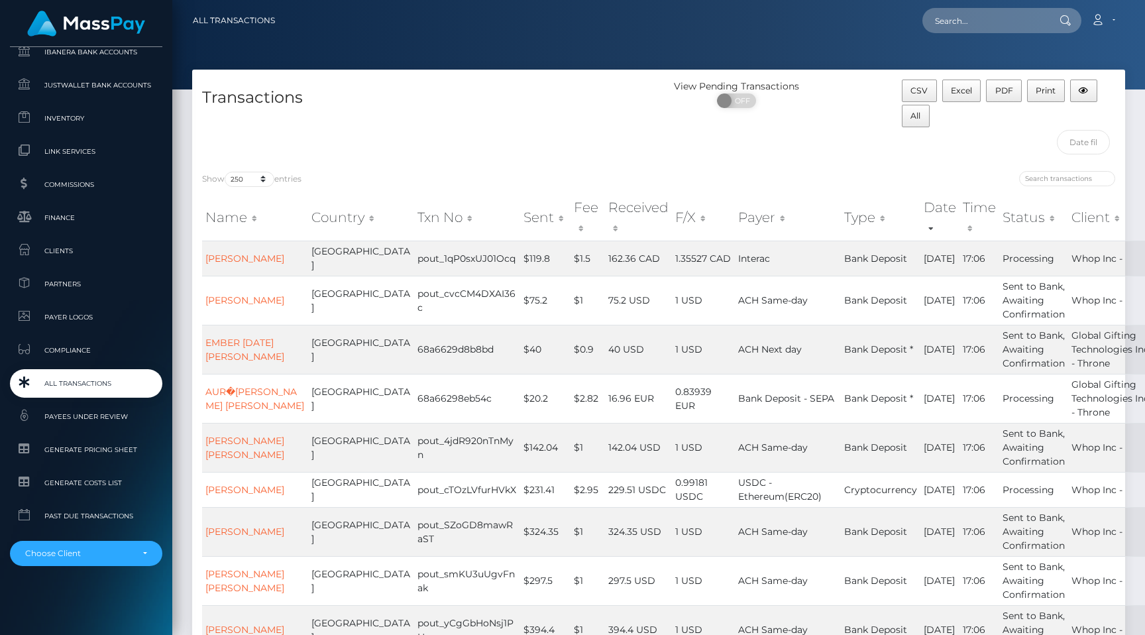
click at [94, 379] on span "All Transactions" at bounding box center [86, 383] width 142 height 15
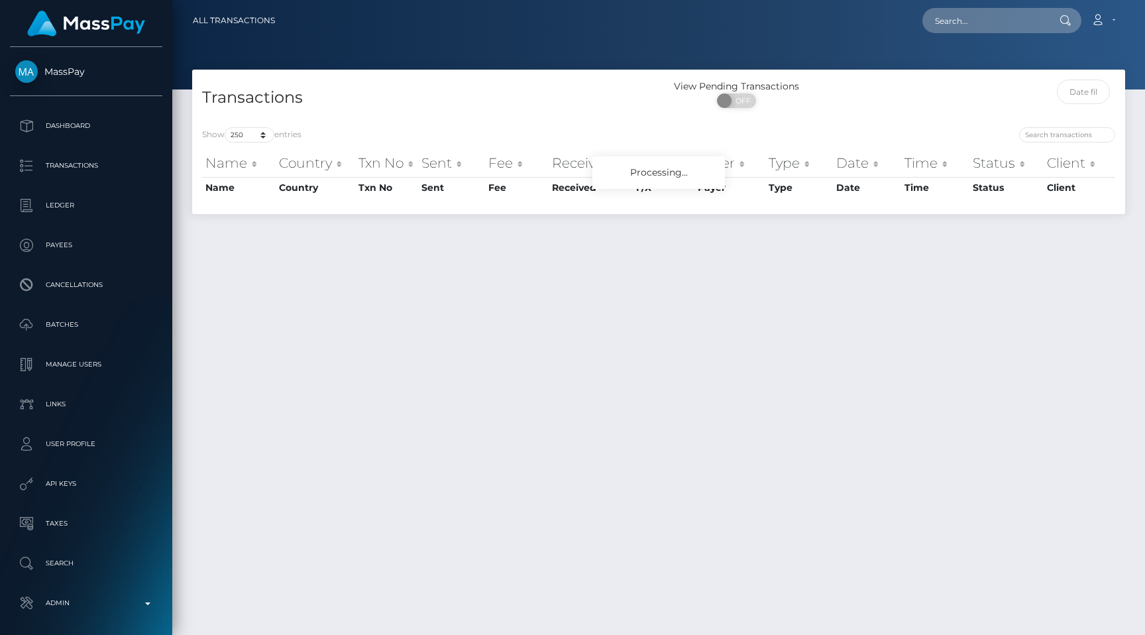
select select "250"
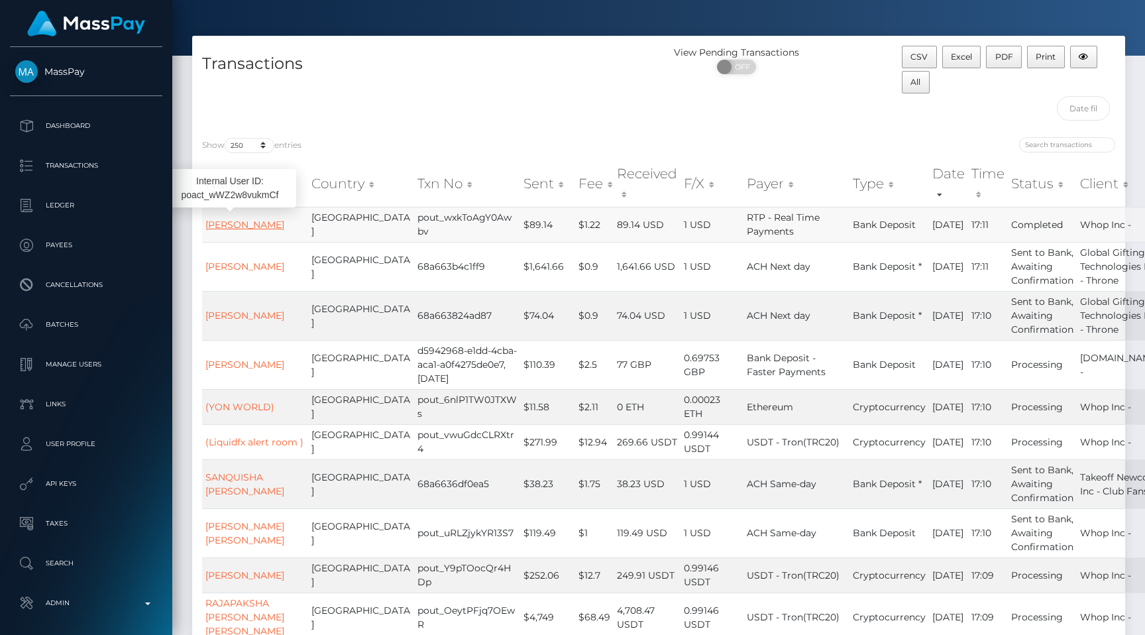
click at [226, 219] on link "[PERSON_NAME]" at bounding box center [244, 225] width 79 height 12
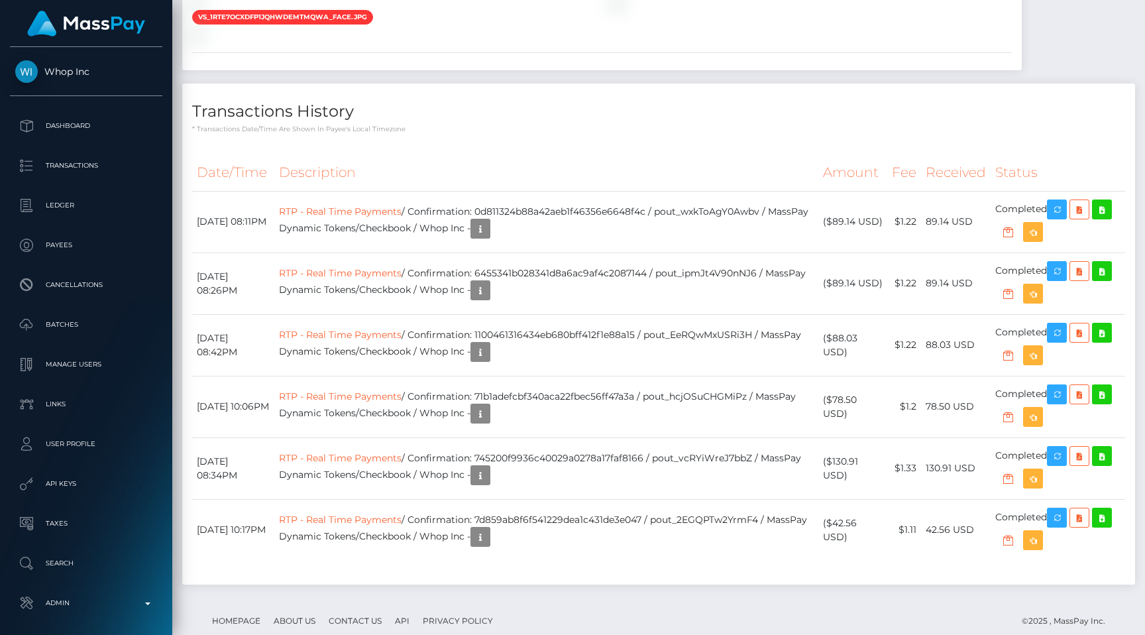
scroll to position [159, 298]
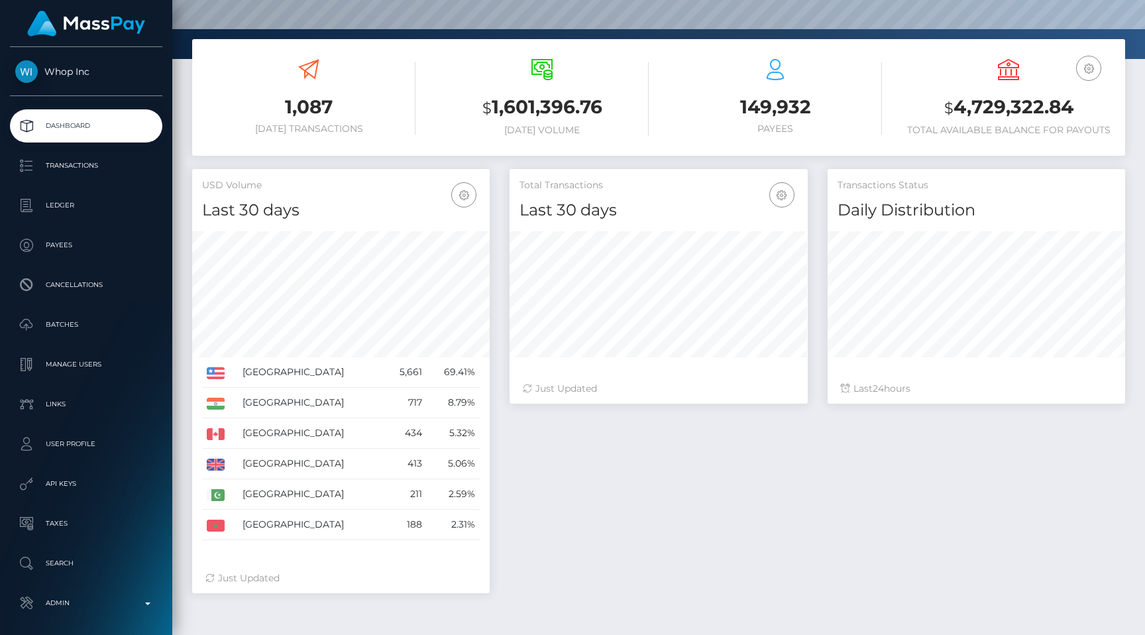
scroll to position [198, 0]
